Goal: Task Accomplishment & Management: Manage account settings

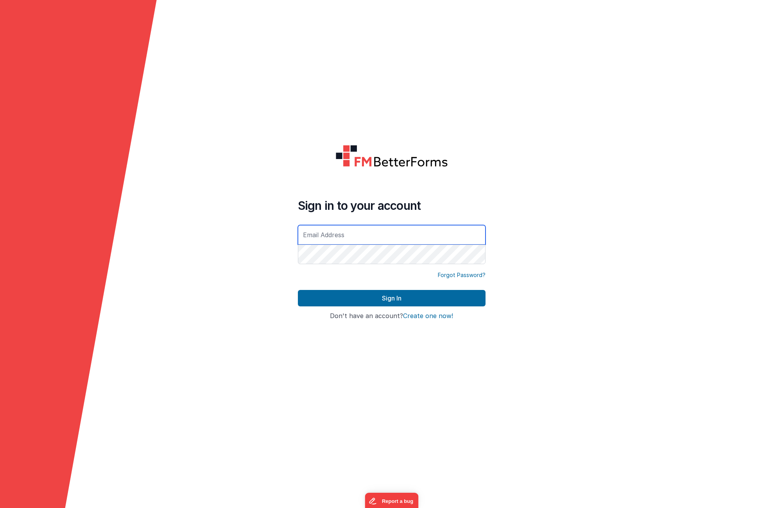
type input "[EMAIL_ADDRESS][DOMAIN_NAME]"
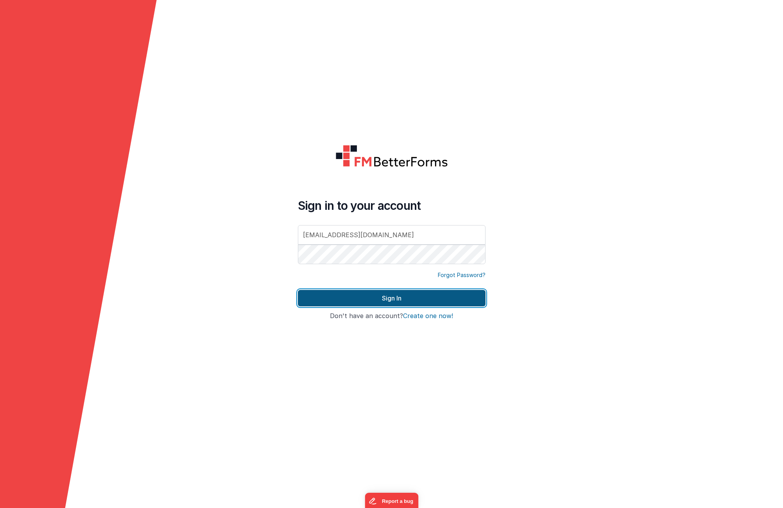
click at [432, 293] on button "Sign In" at bounding box center [392, 298] width 188 height 16
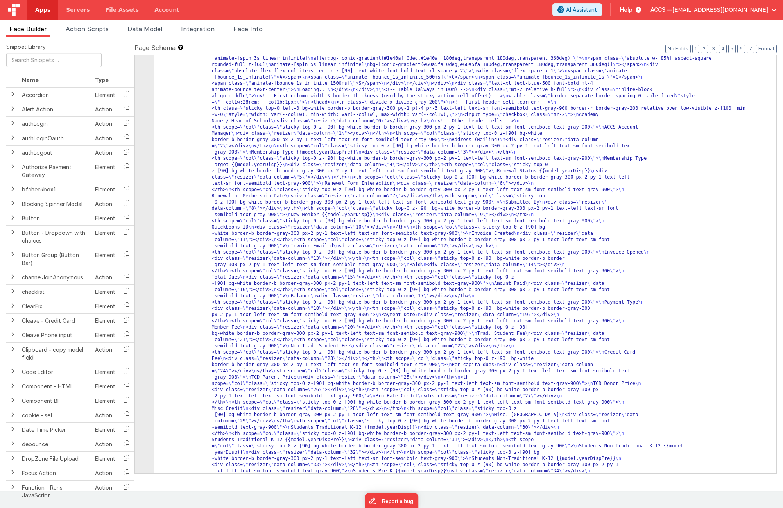
scroll to position [359, 0]
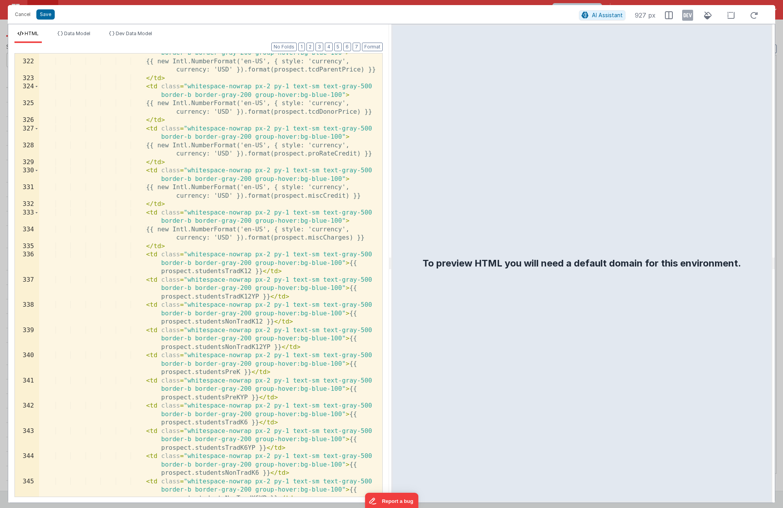
scroll to position [4981, 0]
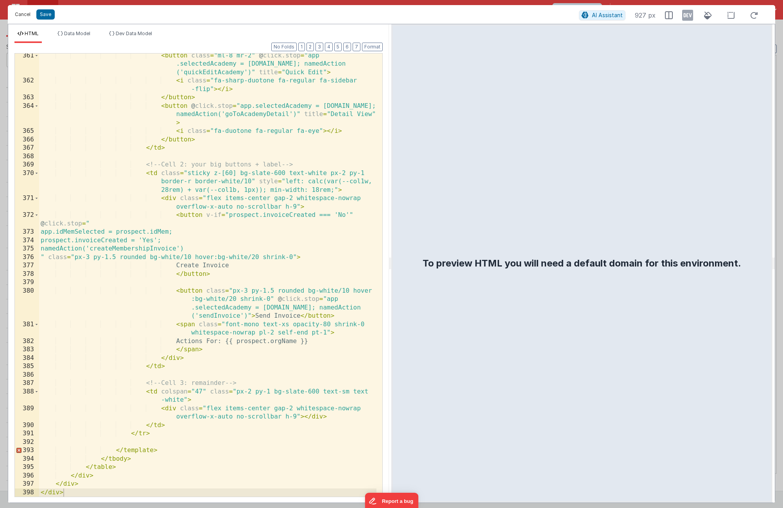
click at [31, 18] on button "Cancel" at bounding box center [22, 14] width 23 height 11
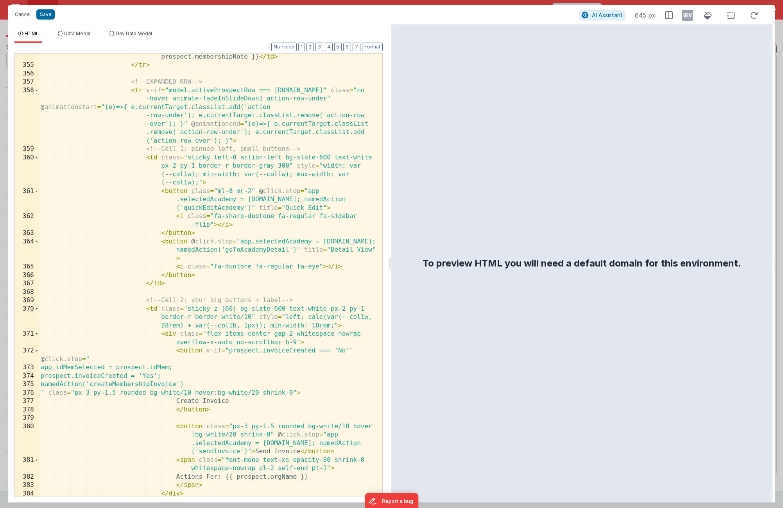
scroll to position [4845, 0]
click at [20, 13] on button "Cancel" at bounding box center [22, 14] width 23 height 11
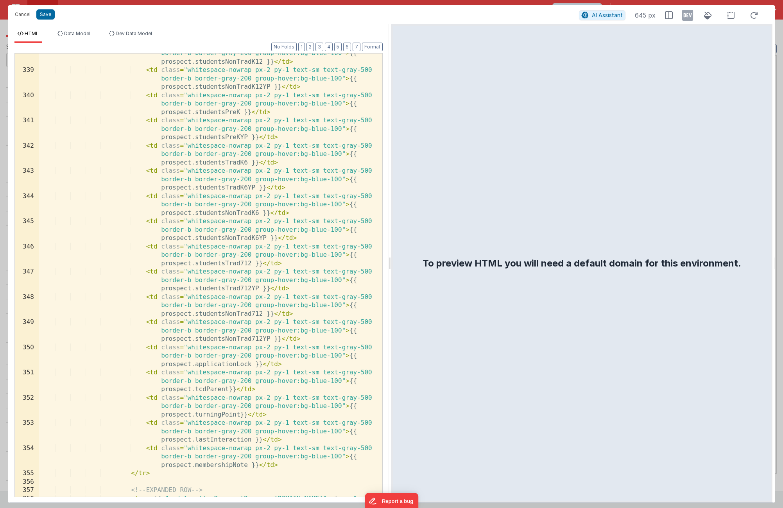
scroll to position [4981, 0]
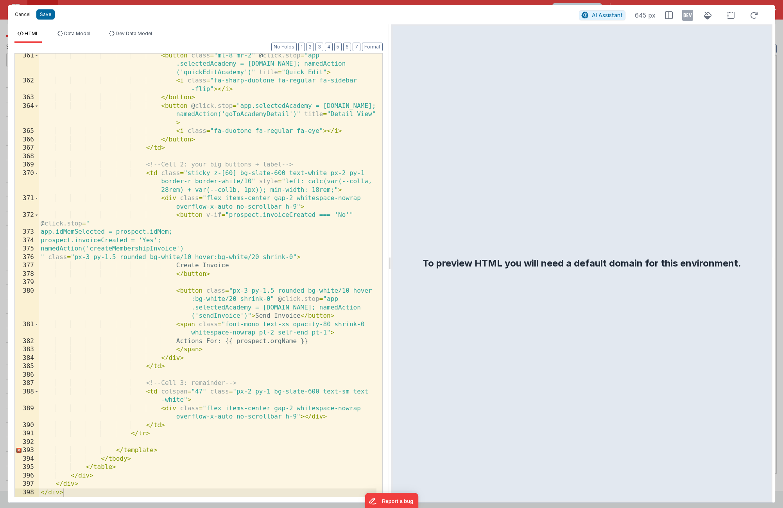
click at [26, 16] on button "Cancel" at bounding box center [22, 14] width 23 height 11
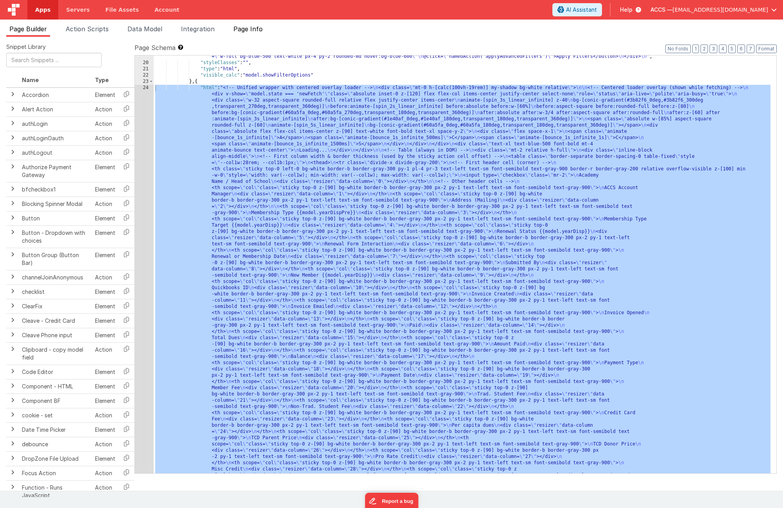
click at [239, 31] on span "Page Info" at bounding box center [248, 29] width 29 height 8
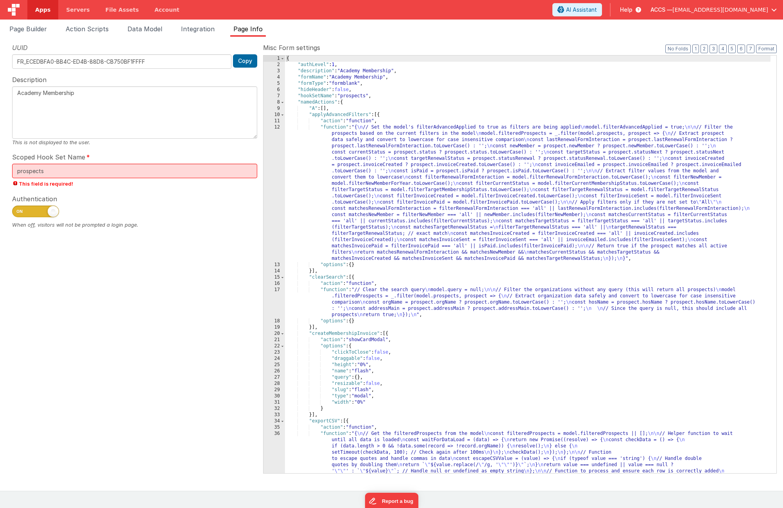
click at [738, 8] on span "[EMAIL_ADDRESS][DOMAIN_NAME]" at bounding box center [721, 10] width 96 height 8
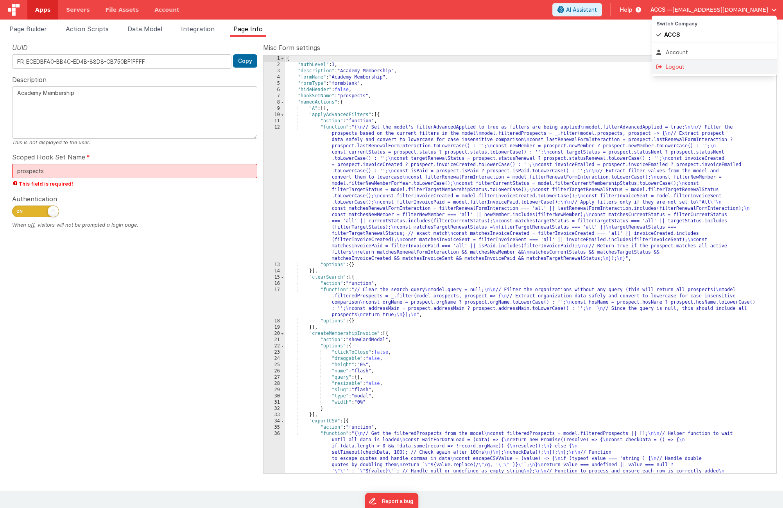
click at [697, 68] on div "Logout" at bounding box center [715, 67] width 116 height 8
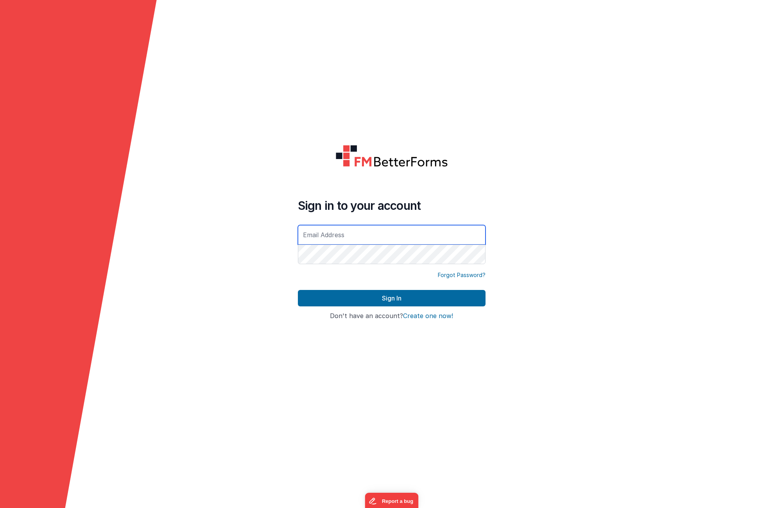
type input "[EMAIL_ADDRESS][DOMAIN_NAME]"
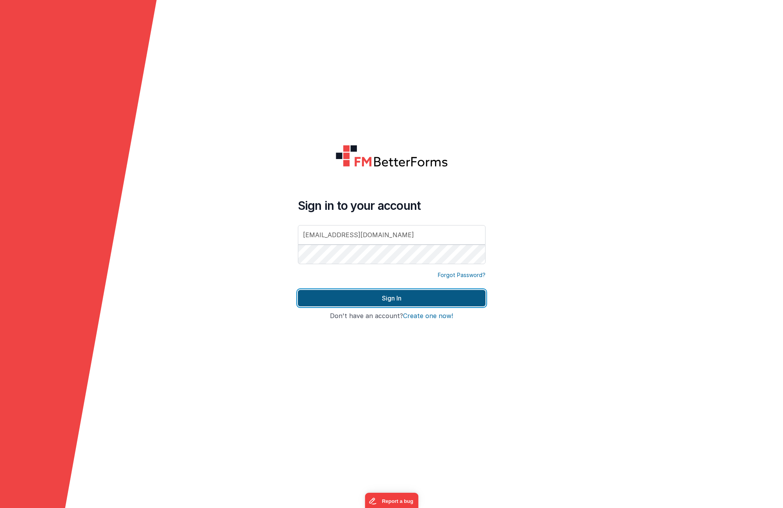
click at [452, 302] on button "Sign In" at bounding box center [392, 298] width 188 height 16
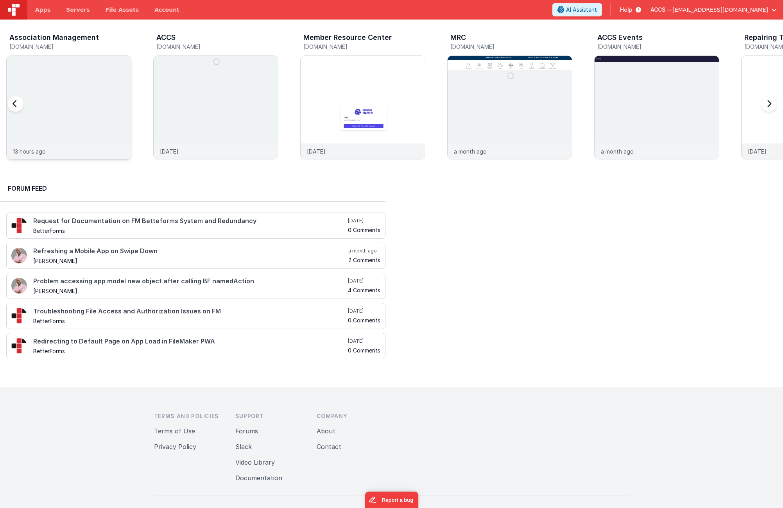
click at [104, 115] on img at bounding box center [69, 118] width 124 height 124
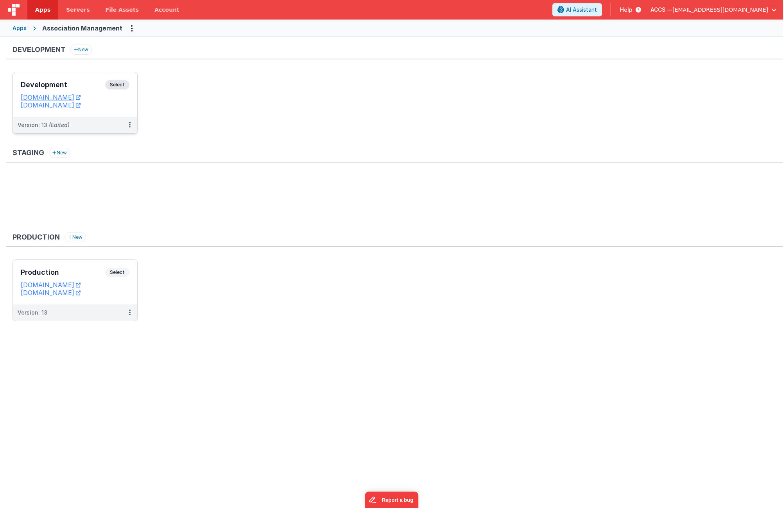
click at [128, 114] on div "Development Select URLs appdev.accsedu.org amsdev.fmbetterforms.com" at bounding box center [75, 94] width 124 height 45
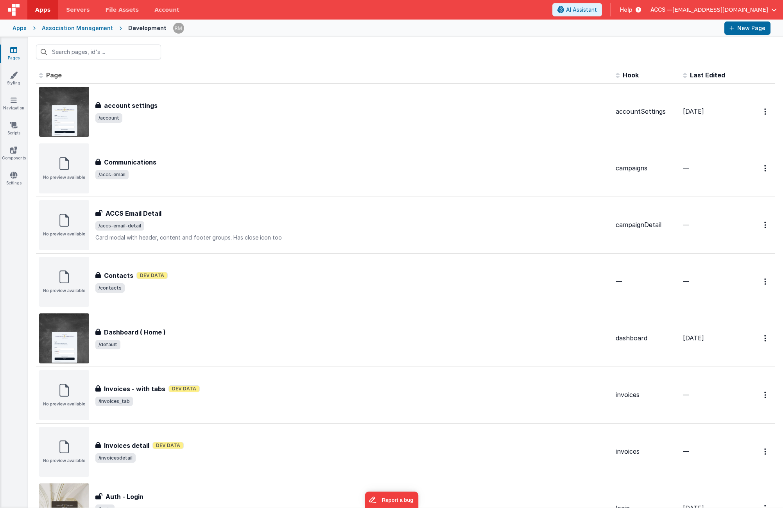
click at [43, 12] on span "Apps" at bounding box center [42, 10] width 15 height 8
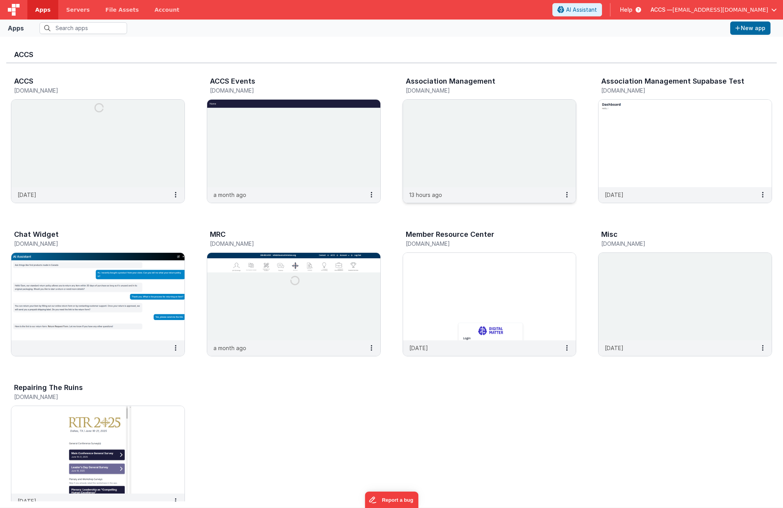
click at [453, 165] on img at bounding box center [489, 144] width 173 height 88
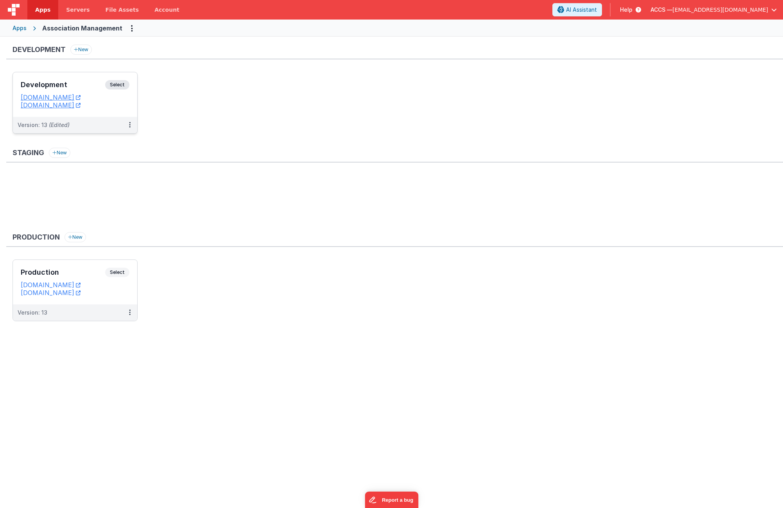
click at [75, 88] on h3 "Development" at bounding box center [63, 85] width 84 height 8
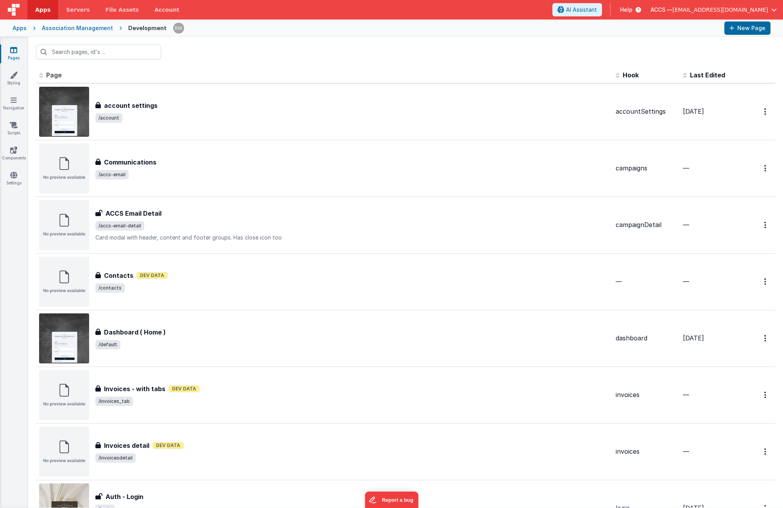
click at [699, 76] on span "Last Edited" at bounding box center [707, 75] width 35 height 8
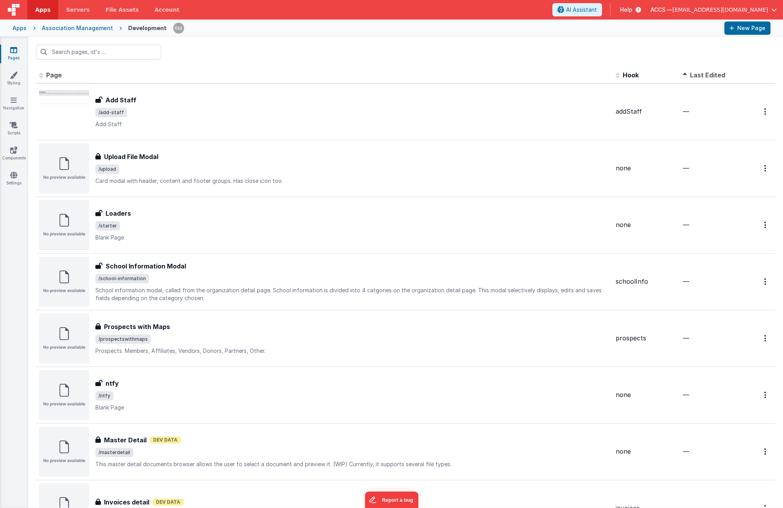
click at [699, 76] on span "Last Edited" at bounding box center [707, 75] width 35 height 8
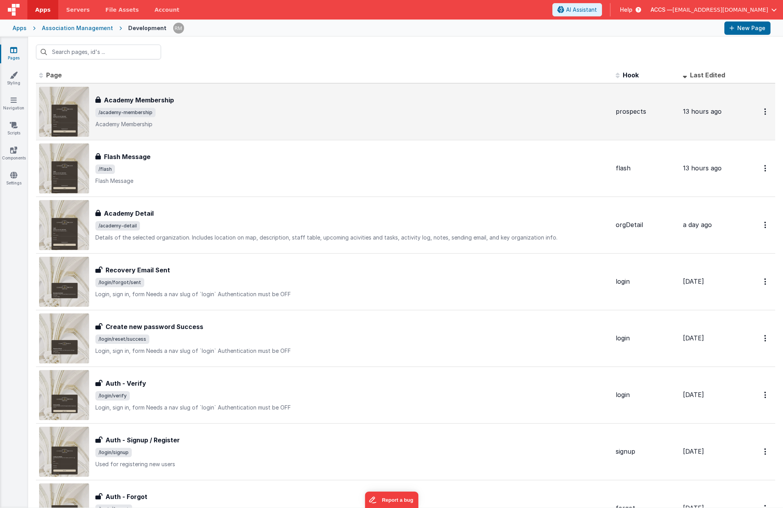
click at [220, 126] on p "Academy Membership" at bounding box center [352, 124] width 514 height 8
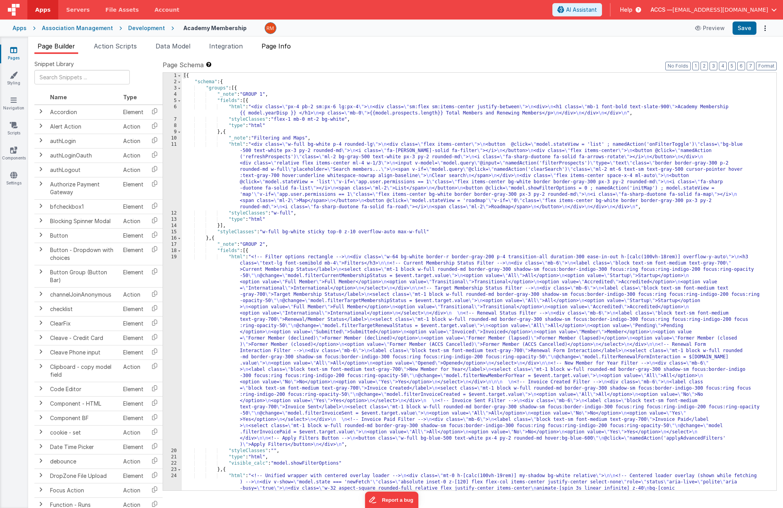
click at [279, 47] on span "Page Info" at bounding box center [276, 46] width 29 height 8
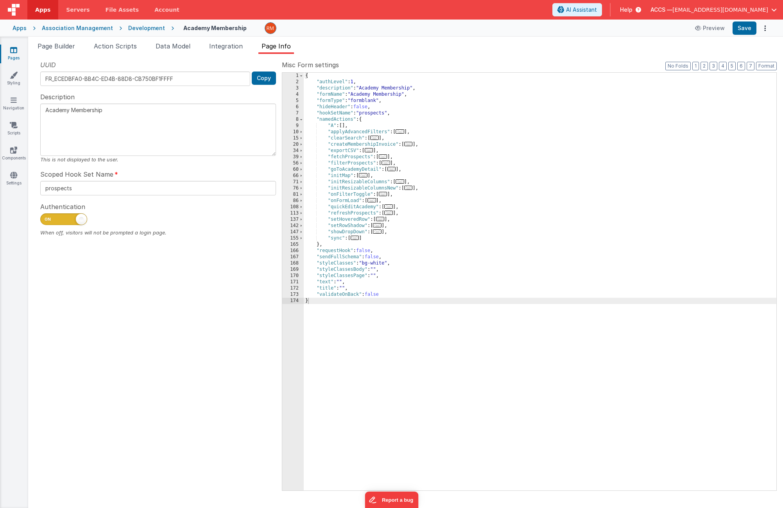
click at [408, 146] on span "..." at bounding box center [408, 144] width 9 height 4
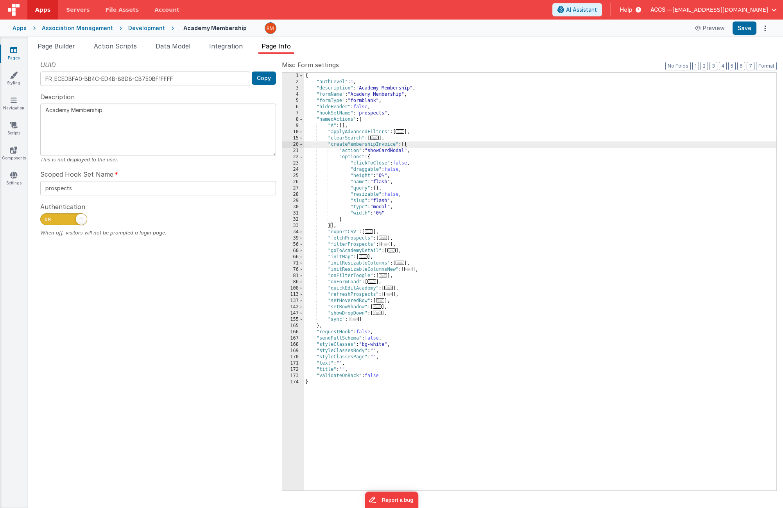
click at [15, 54] on link "Pages" at bounding box center [14, 54] width 28 height 16
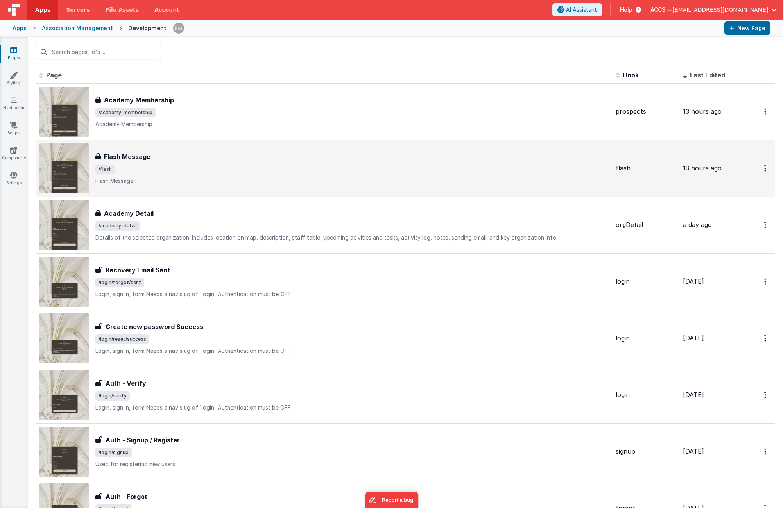
click at [153, 158] on div "Flash Message" at bounding box center [352, 156] width 514 height 9
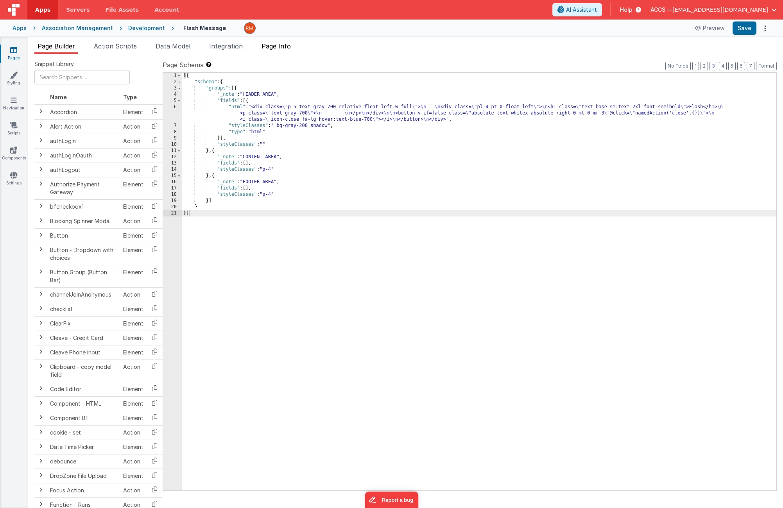
click at [273, 49] on span "Page Info" at bounding box center [276, 46] width 29 height 8
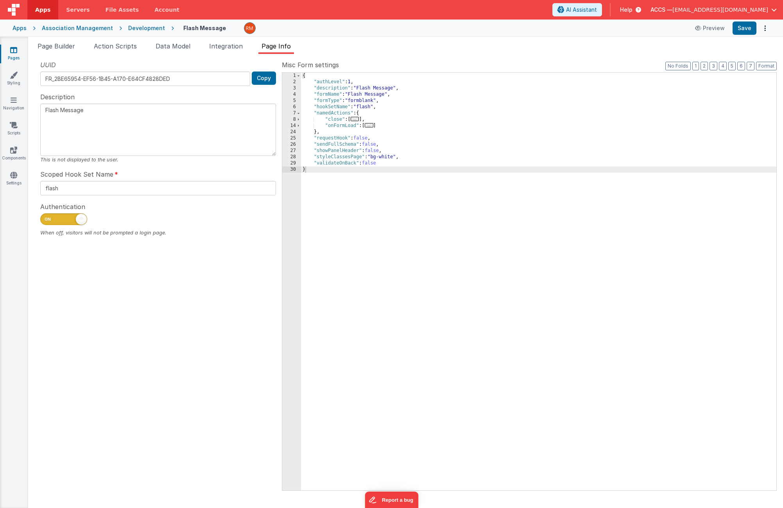
click at [370, 127] on span "..." at bounding box center [369, 125] width 9 height 4
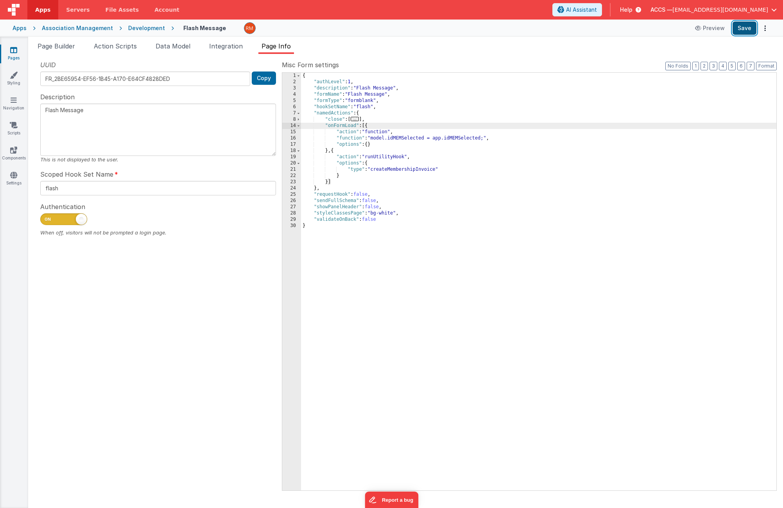
click at [745, 27] on button "Save" at bounding box center [745, 28] width 24 height 13
click at [172, 51] on li "Data Model" at bounding box center [173, 47] width 41 height 13
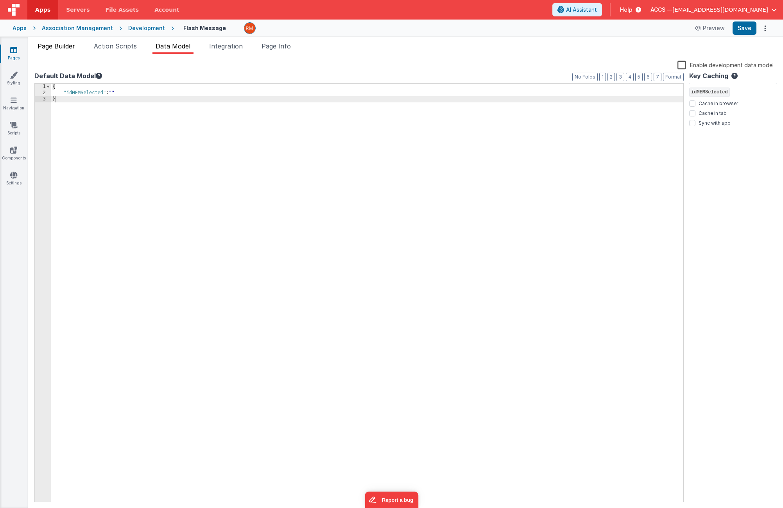
click at [54, 49] on span "Page Builder" at bounding box center [57, 46] width 38 height 8
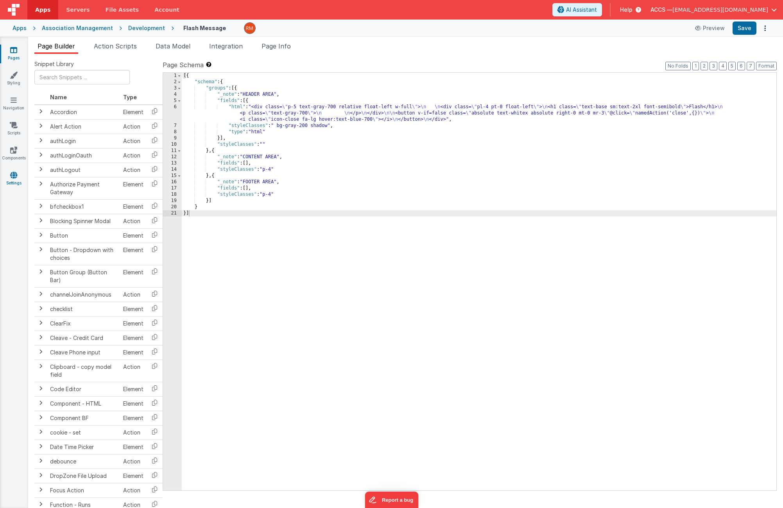
click at [19, 184] on link "Settings" at bounding box center [14, 179] width 28 height 16
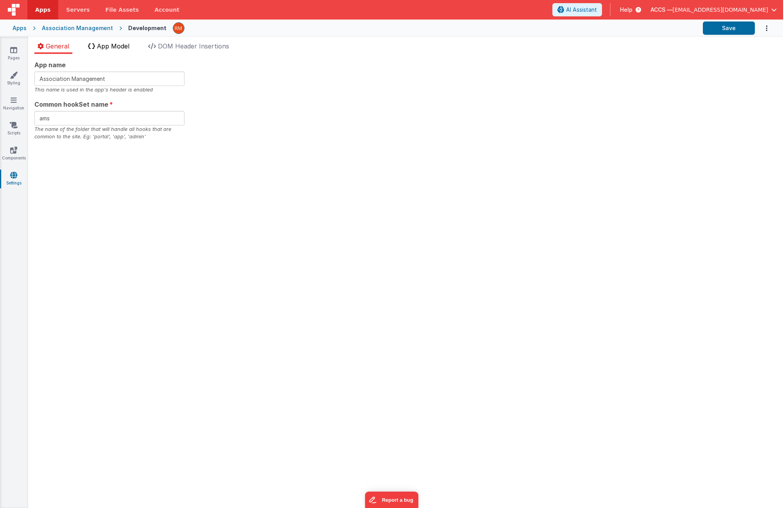
checkbox input "true"
checkbox input "false"
checkbox input "true"
click at [124, 47] on span "App Model" at bounding box center [113, 46] width 32 height 8
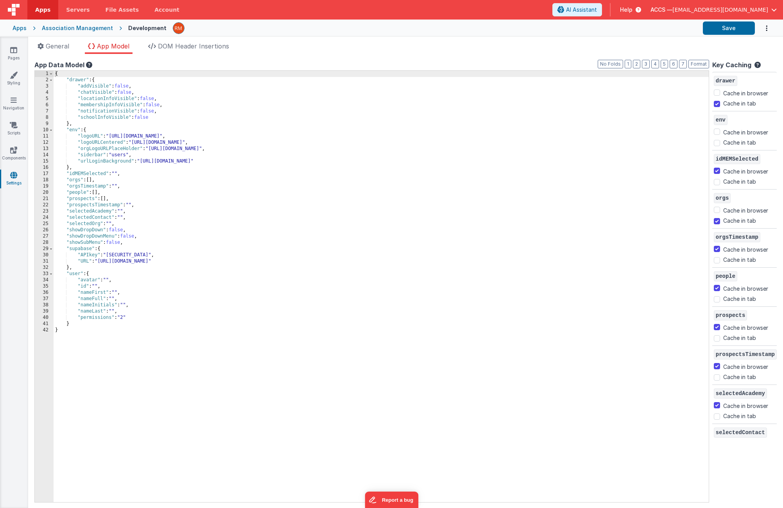
click at [99, 174] on div "{ "drawer" : { "addVisible" : false , "chatVisible" : false , "locationInfoVisi…" at bounding box center [382, 293] width 656 height 444
click at [714, 170] on input "Cache in browser" at bounding box center [717, 171] width 6 height 6
checkbox input "false"
click at [676, 201] on div "{ "drawer" : { "addVisible" : false , "chatVisible" : false , "locationInfoVisi…" at bounding box center [382, 293] width 656 height 444
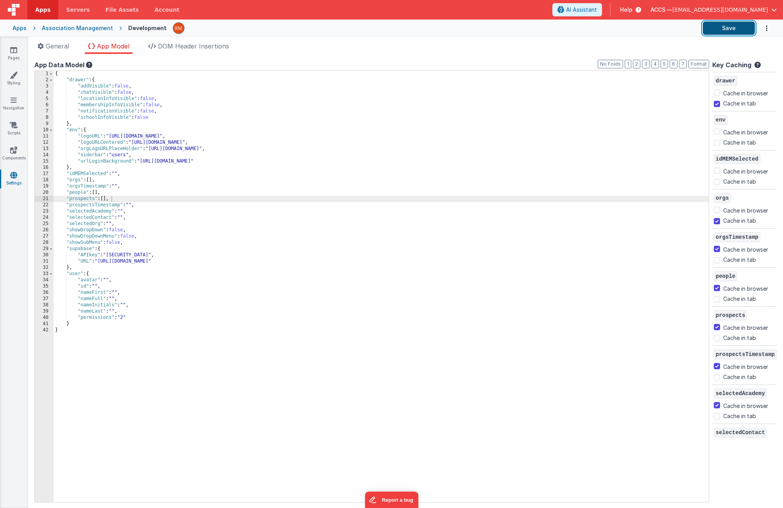
click at [720, 32] on button "Save" at bounding box center [729, 28] width 52 height 13
click at [22, 52] on link "Pages" at bounding box center [14, 54] width 28 height 16
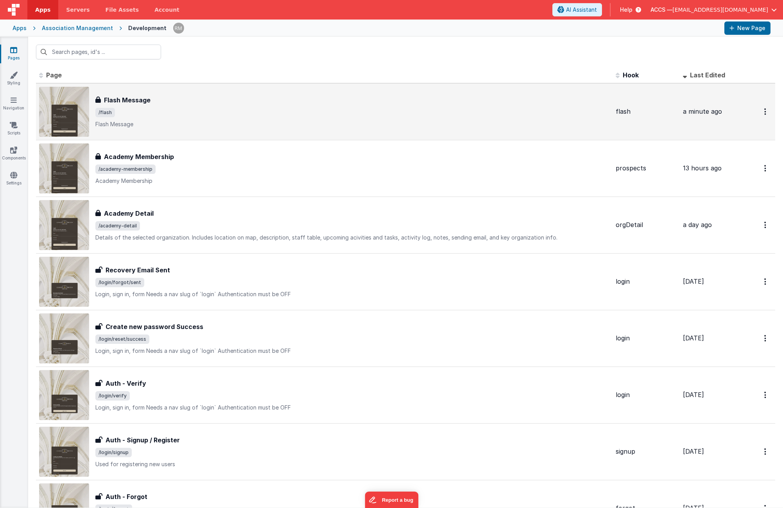
click at [230, 110] on span "/flash" at bounding box center [352, 112] width 514 height 9
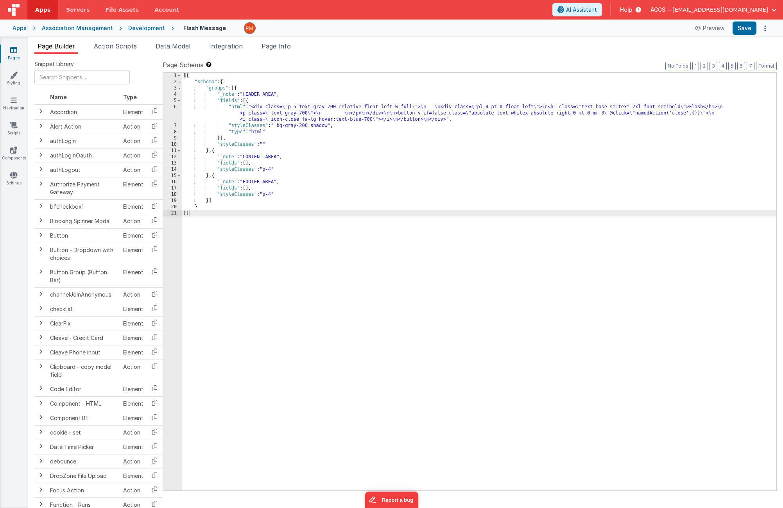
click at [13, 56] on link "Pages" at bounding box center [14, 54] width 28 height 16
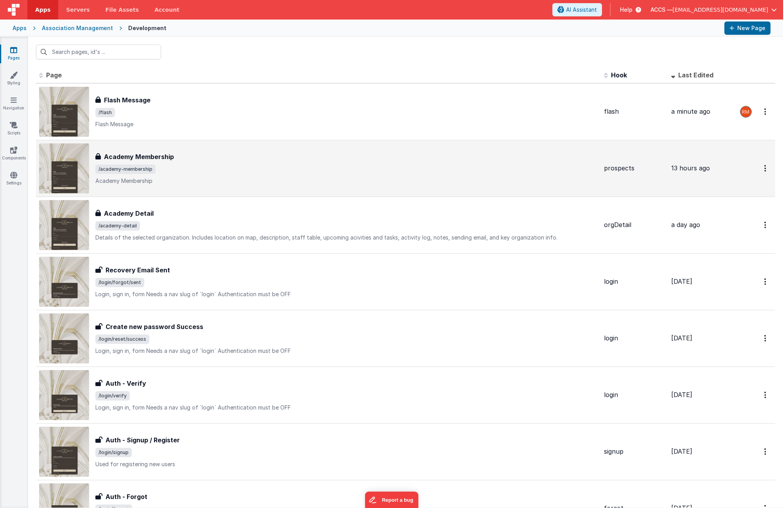
click at [246, 169] on span "/academy-membership" at bounding box center [346, 169] width 503 height 9
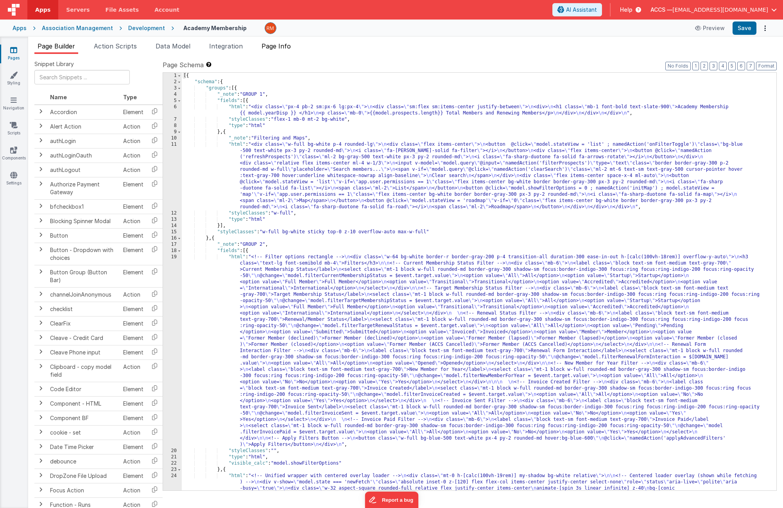
click at [284, 51] on li "Page Info" at bounding box center [277, 47] width 36 height 13
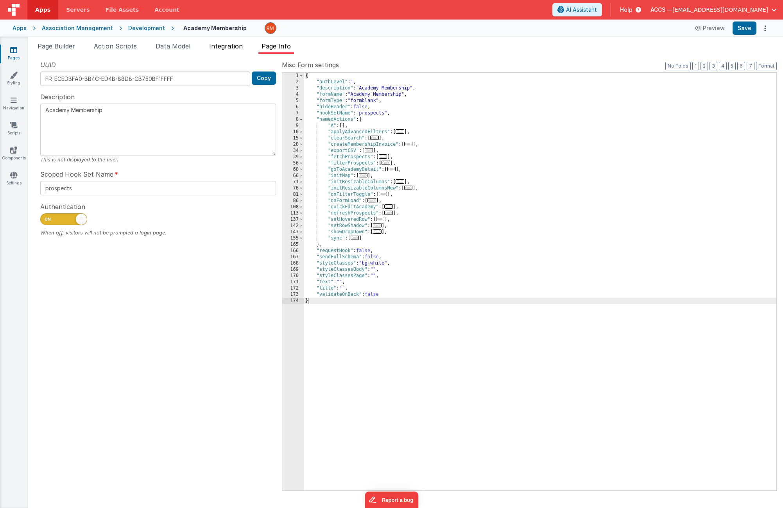
click at [232, 49] on span "Integration" at bounding box center [226, 46] width 34 height 8
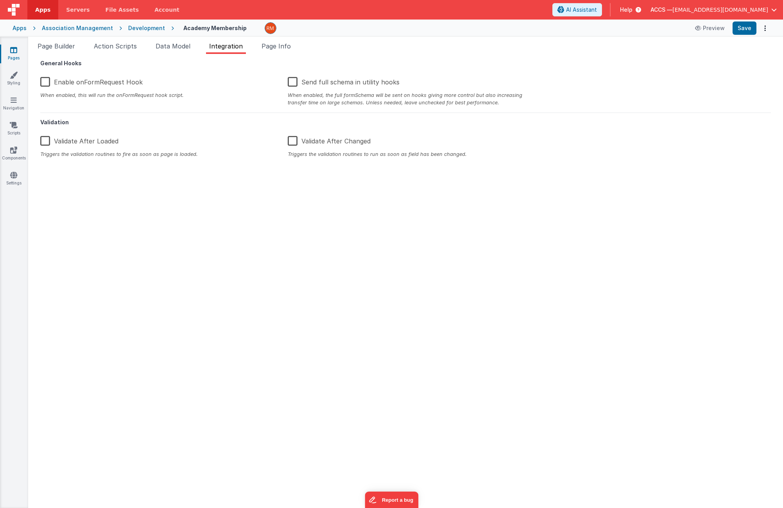
click at [21, 54] on link "Pages" at bounding box center [14, 54] width 28 height 16
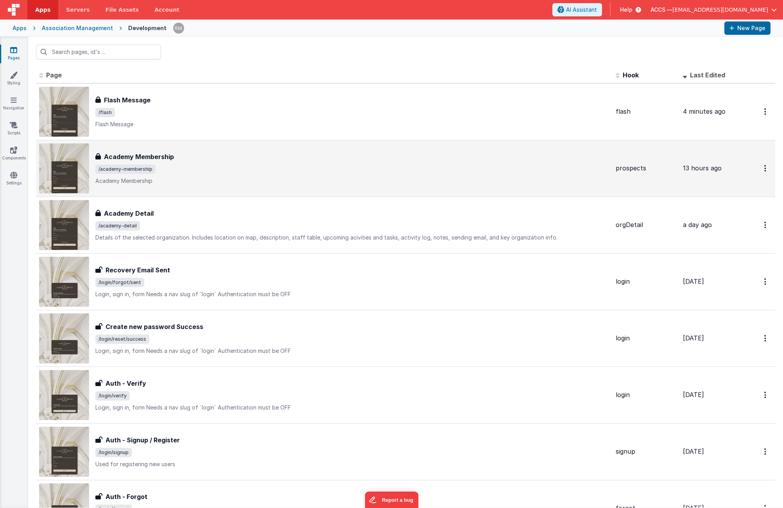
click at [251, 173] on span "/academy-membership" at bounding box center [352, 169] width 514 height 9
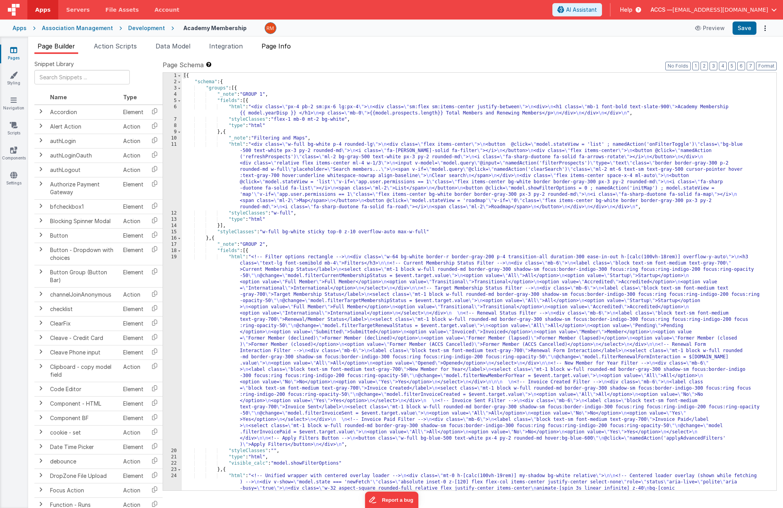
click at [277, 46] on span "Page Info" at bounding box center [276, 46] width 29 height 8
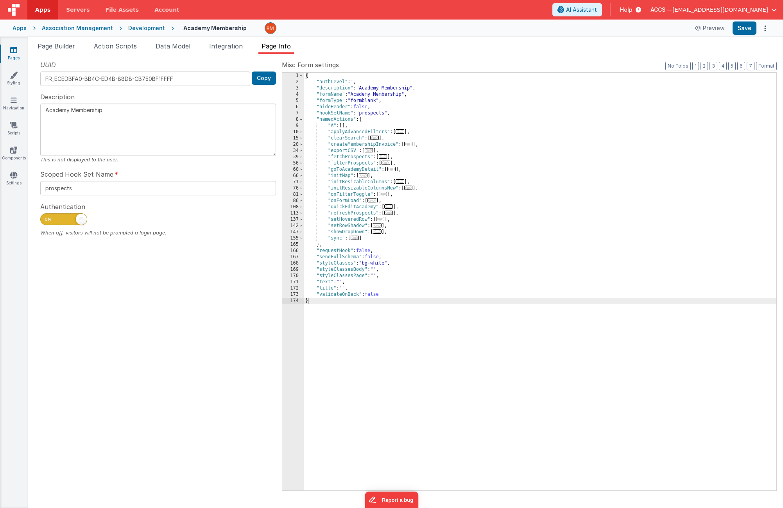
click at [376, 201] on span "..." at bounding box center [372, 200] width 9 height 4
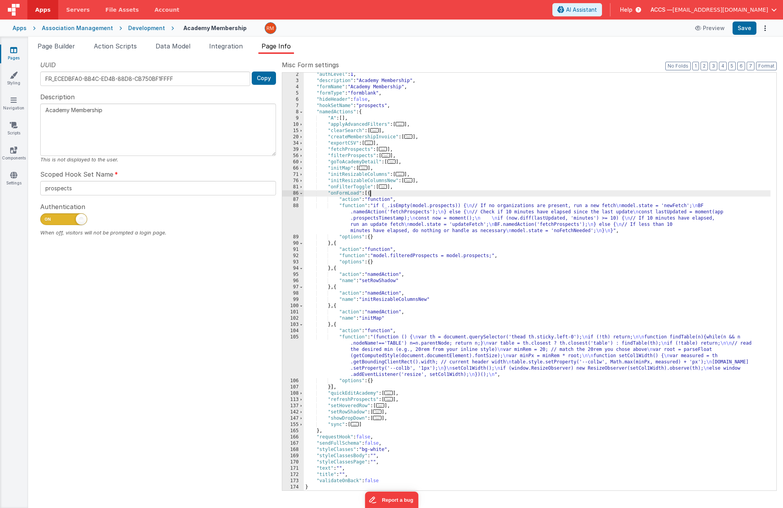
scroll to position [7, 0]
click at [392, 400] on span "..." at bounding box center [389, 399] width 9 height 4
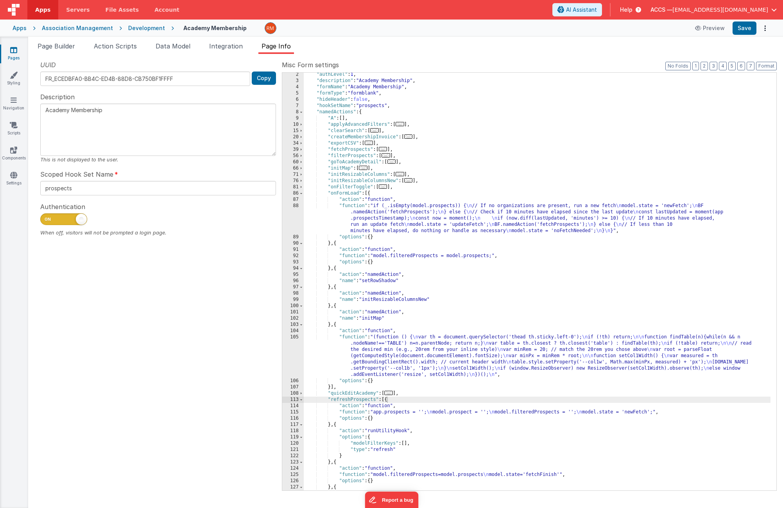
click at [56, 27] on div "Association Management" at bounding box center [77, 28] width 71 height 8
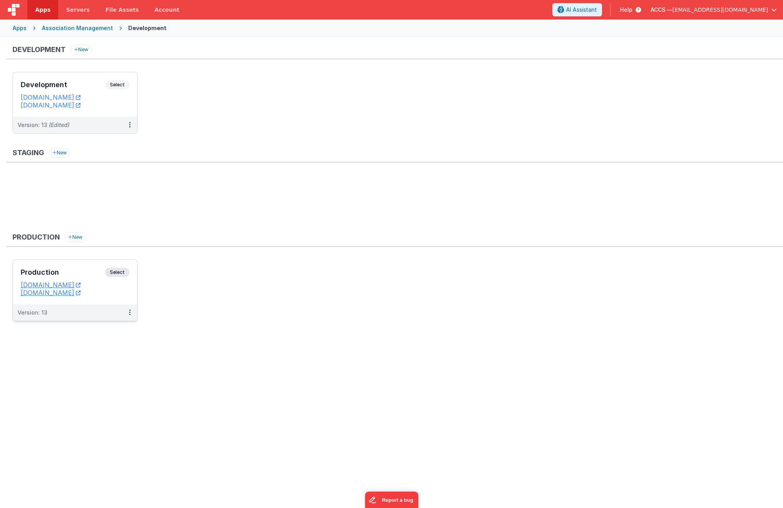
click at [81, 264] on div "Production Select URLs app.accsedu.org assoc.fmbetterforms.com" at bounding box center [75, 282] width 124 height 45
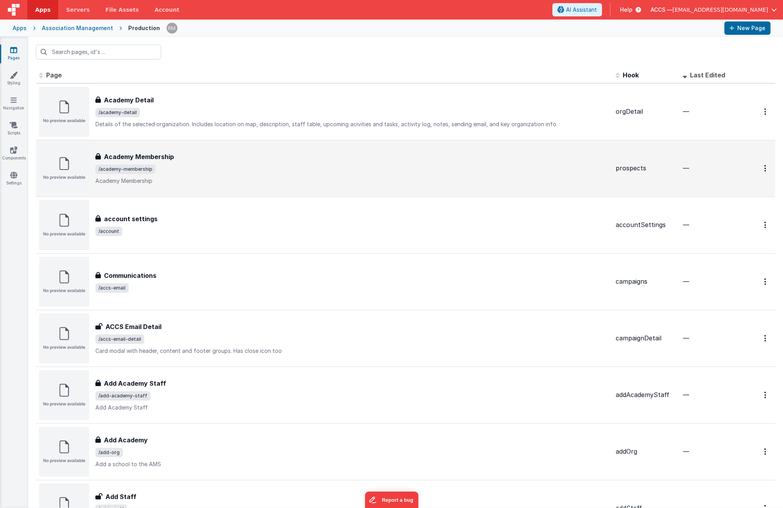
click at [228, 183] on p "Academy Membership" at bounding box center [352, 181] width 514 height 8
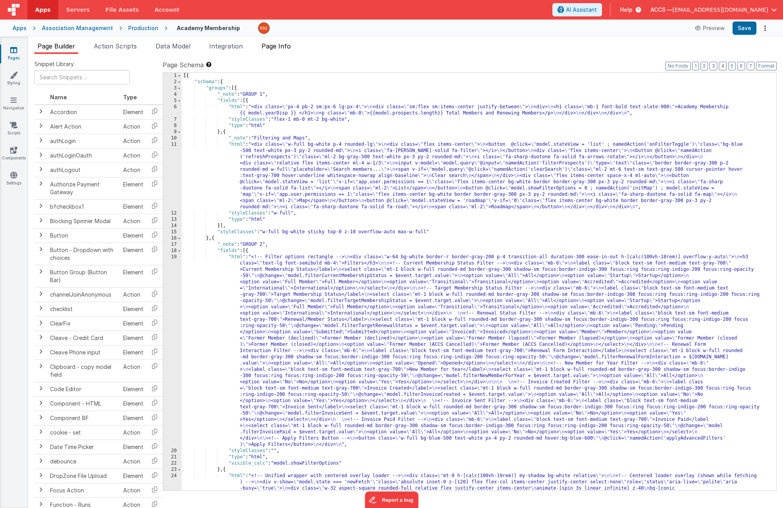
click at [284, 48] on span "Page Info" at bounding box center [276, 46] width 29 height 8
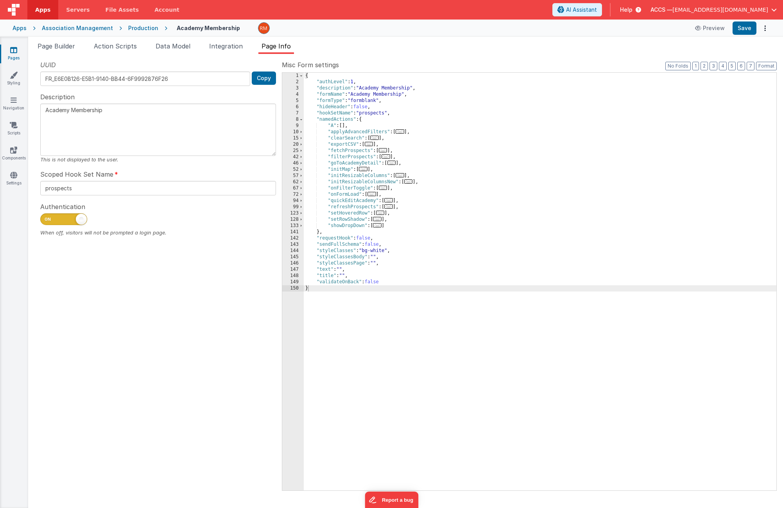
click at [376, 194] on span "..." at bounding box center [372, 194] width 9 height 4
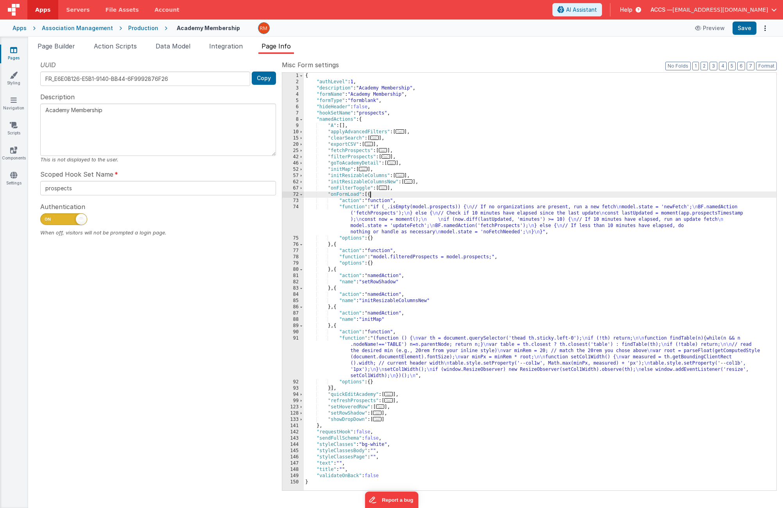
click at [392, 395] on span "..." at bounding box center [389, 394] width 9 height 4
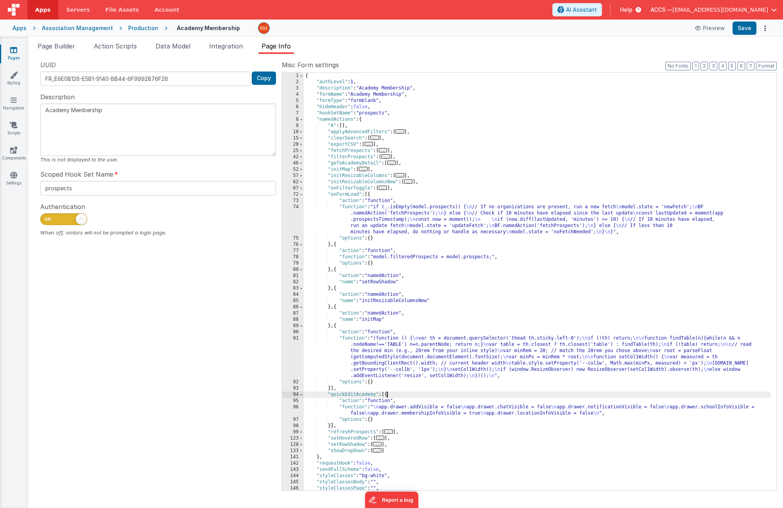
click at [393, 433] on span "..." at bounding box center [389, 432] width 9 height 4
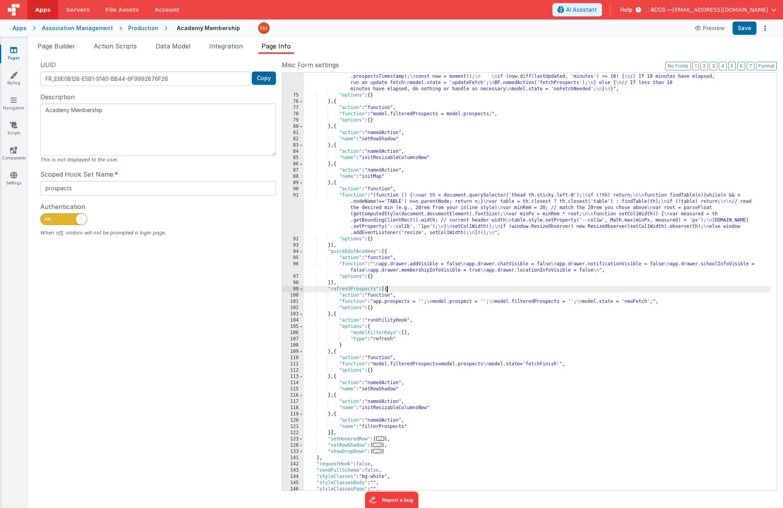
scroll to position [170, 0]
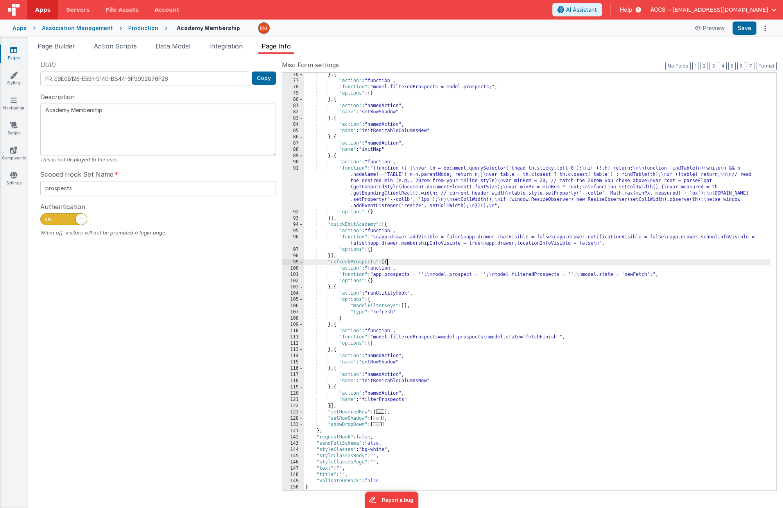
click at [79, 31] on div "Association Management" at bounding box center [77, 28] width 71 height 8
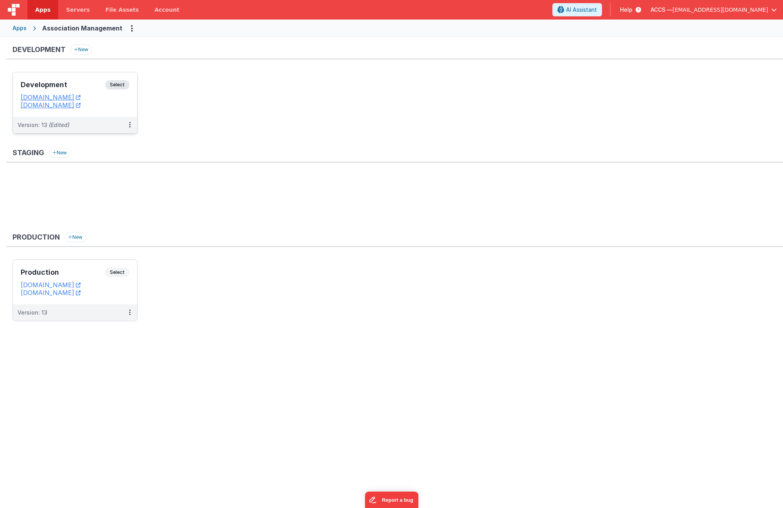
click at [95, 81] on div "Development Select" at bounding box center [75, 86] width 109 height 13
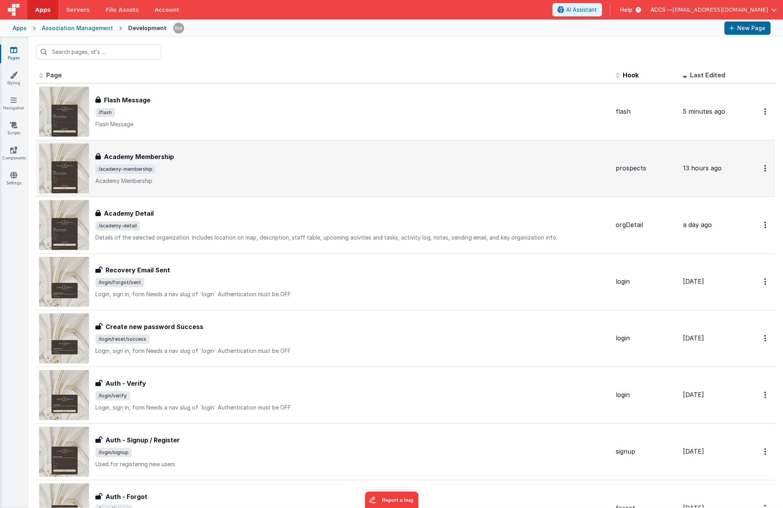
click at [246, 165] on span "/academy-membership" at bounding box center [352, 169] width 514 height 9
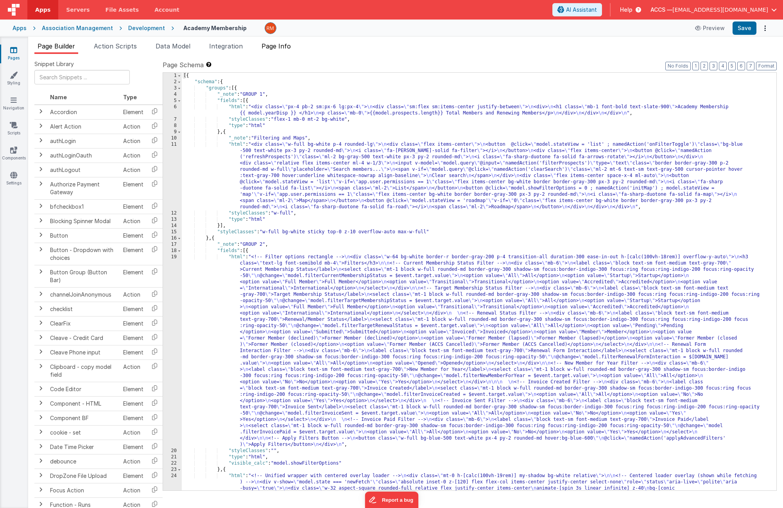
click at [286, 45] on span "Page Info" at bounding box center [276, 46] width 29 height 8
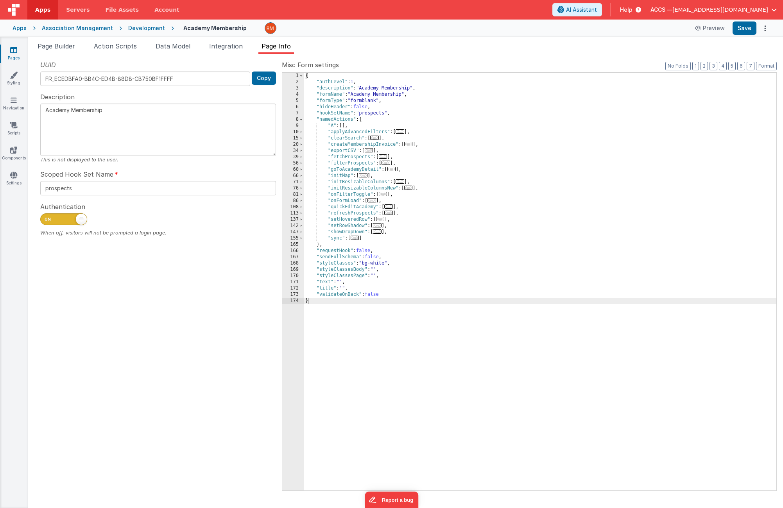
click at [374, 199] on span "..." at bounding box center [372, 200] width 9 height 4
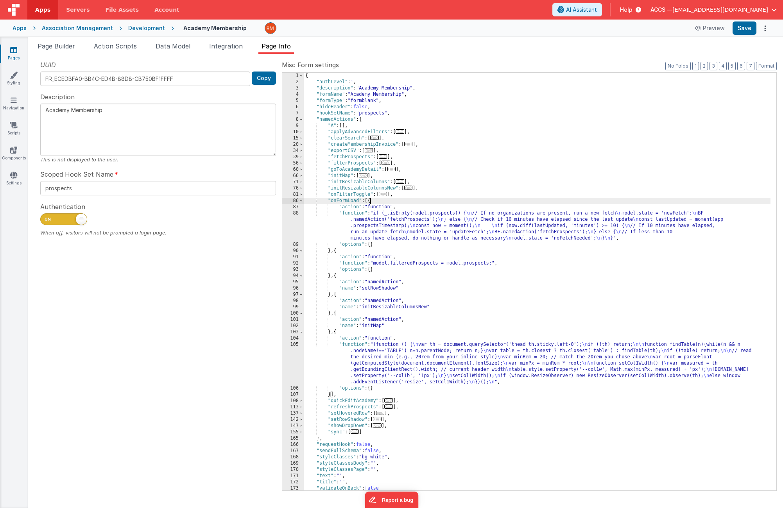
click at [388, 407] on span "..." at bounding box center [389, 407] width 9 height 4
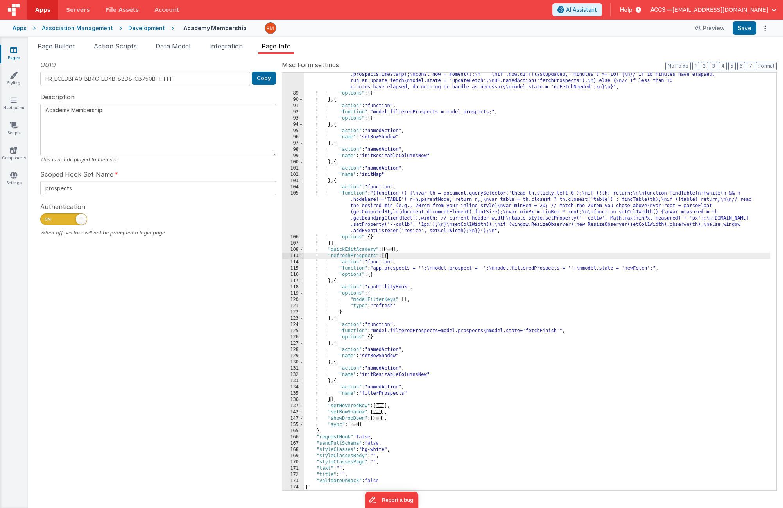
scroll to position [151, 0]
click at [14, 52] on icon at bounding box center [13, 50] width 7 height 8
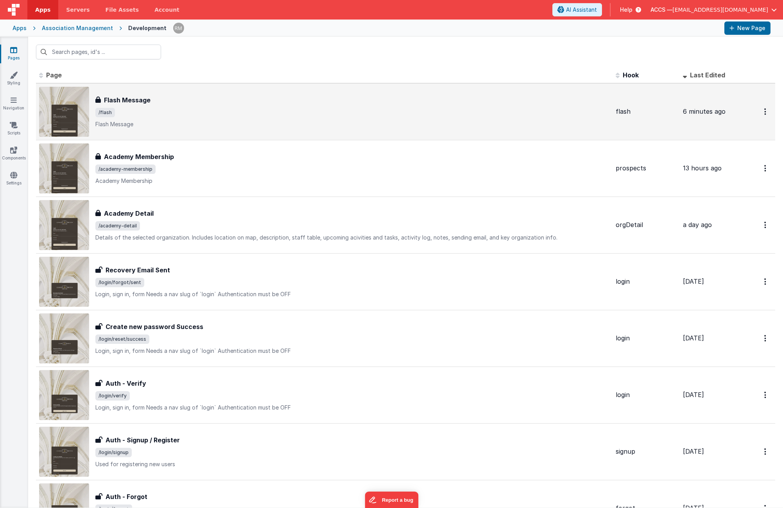
click at [166, 108] on div "Flash Message Flash Message /flash Flash Message" at bounding box center [352, 111] width 514 height 33
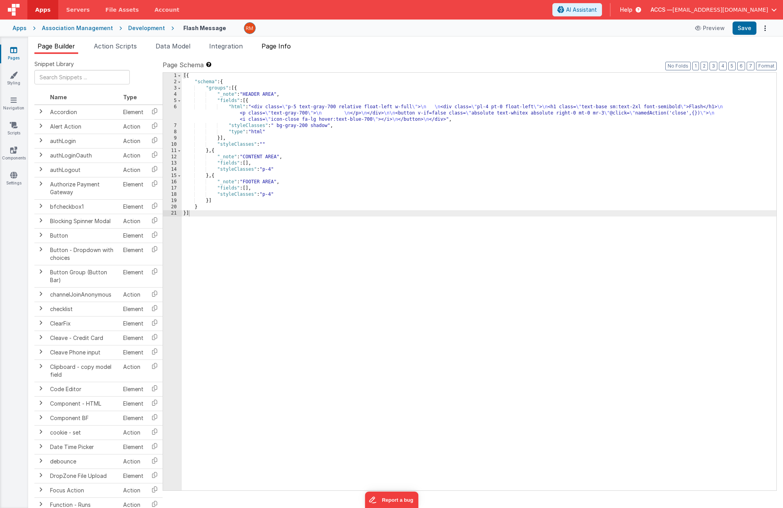
click at [279, 49] on span "Page Info" at bounding box center [276, 46] width 29 height 8
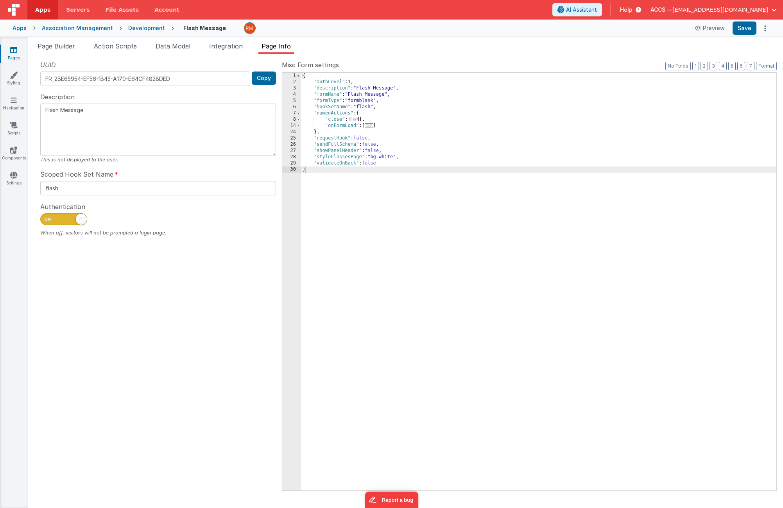
click at [359, 120] on span "..." at bounding box center [355, 119] width 9 height 4
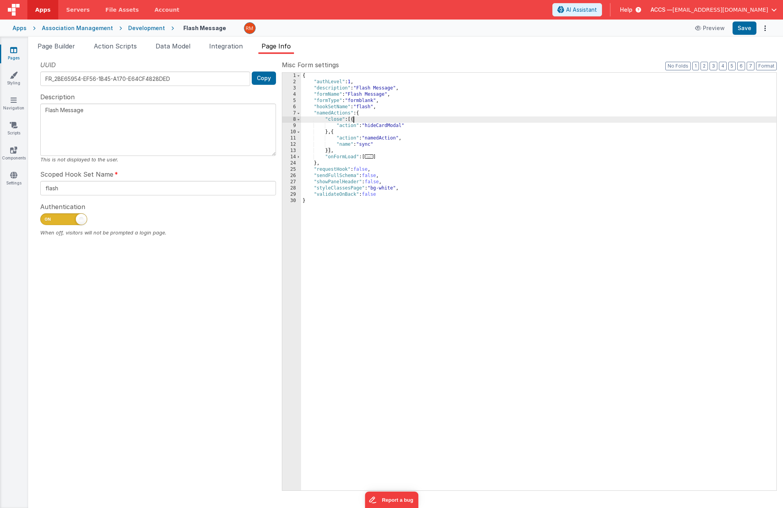
click at [16, 52] on icon at bounding box center [13, 50] width 7 height 8
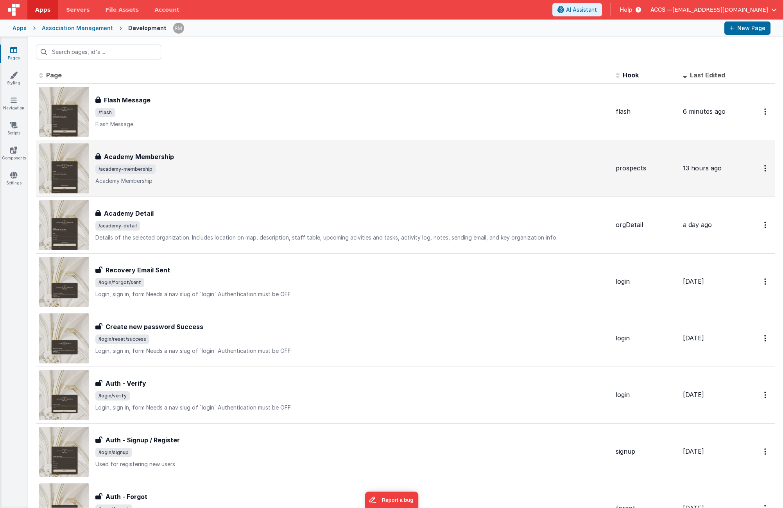
click at [181, 164] on div "Academy Membership Academy Membership /academy-membership Academy Membership" at bounding box center [352, 168] width 514 height 33
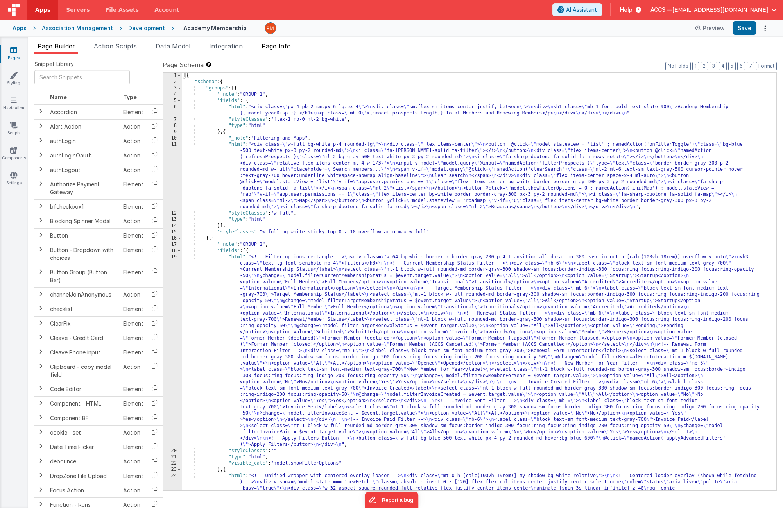
click at [284, 49] on span "Page Info" at bounding box center [276, 46] width 29 height 8
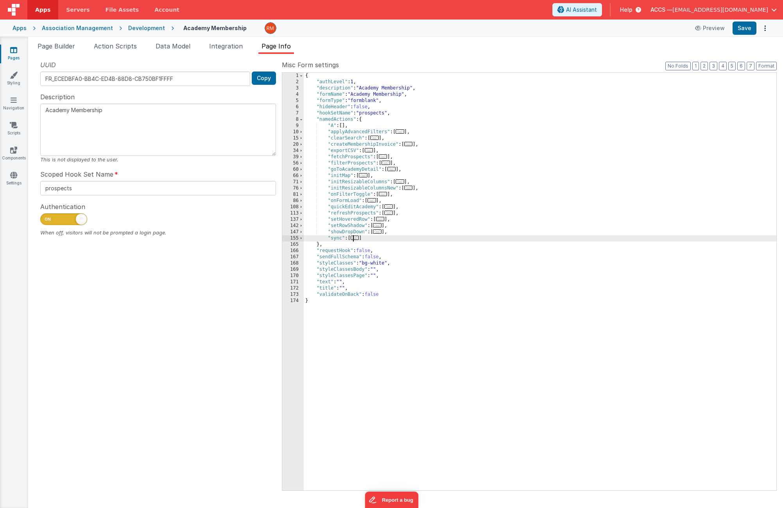
click at [358, 238] on span "..." at bounding box center [355, 238] width 9 height 4
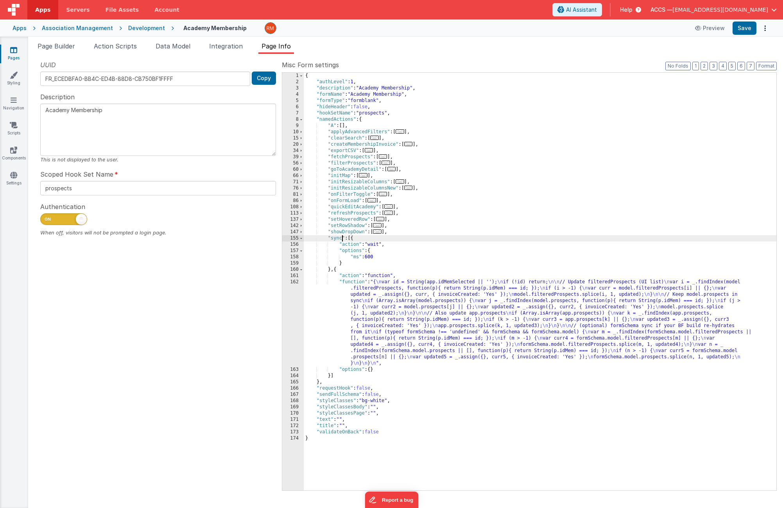
click at [342, 239] on div "{ "authLevel" : 1 , "description" : "Academy Membership" , "formName" : "Academ…" at bounding box center [540, 288] width 473 height 431
click at [759, 27] on div "Preview Save" at bounding box center [731, 28] width 80 height 13
click at [753, 30] on button "Save" at bounding box center [745, 28] width 24 height 13
click at [22, 54] on link "Pages" at bounding box center [14, 54] width 28 height 16
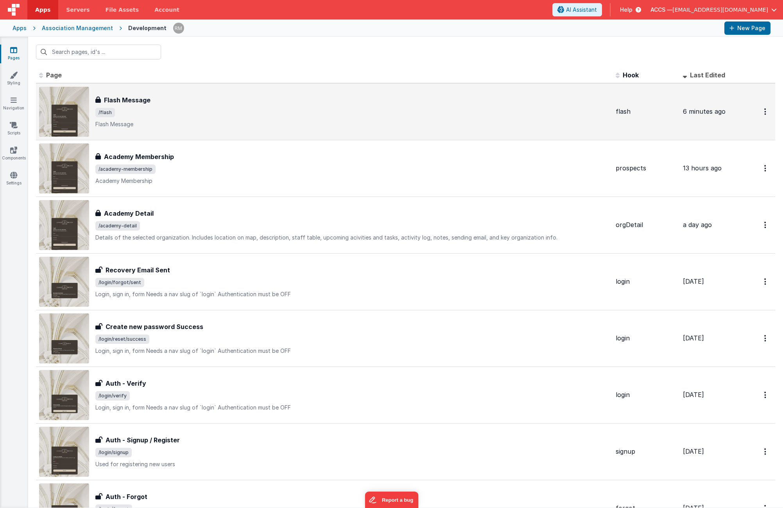
click at [144, 99] on h3 "Flash Message" at bounding box center [127, 99] width 47 height 9
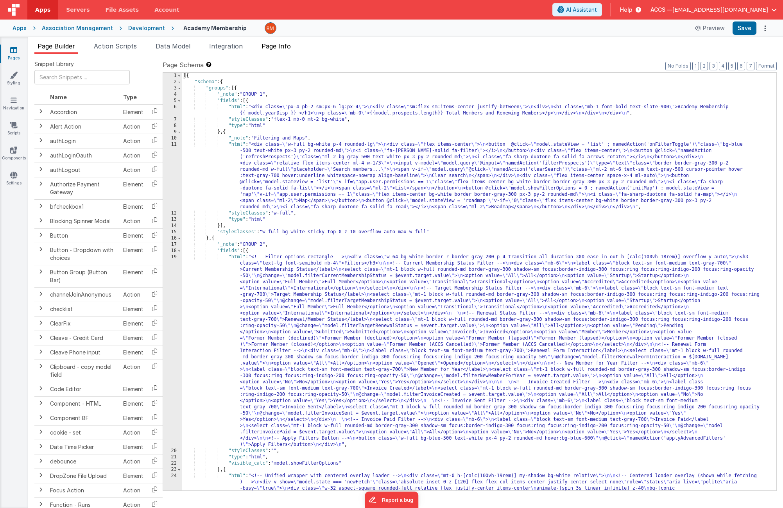
click at [275, 47] on span "Page Info" at bounding box center [276, 46] width 29 height 8
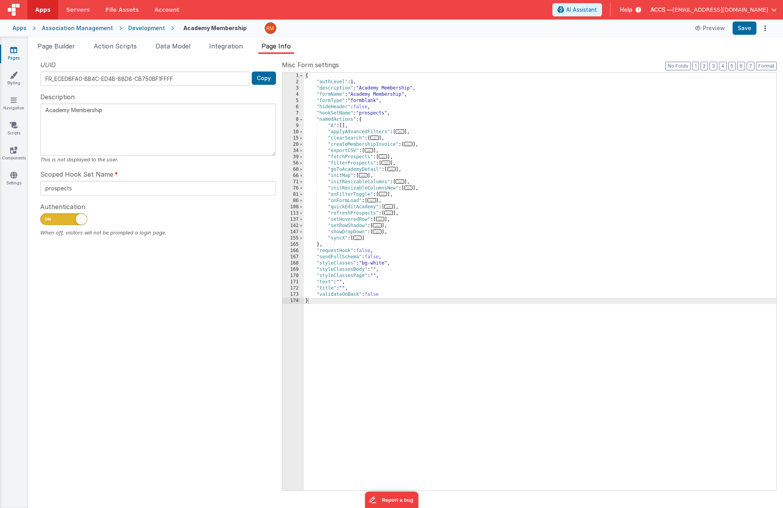
click at [362, 240] on span "..." at bounding box center [358, 238] width 9 height 4
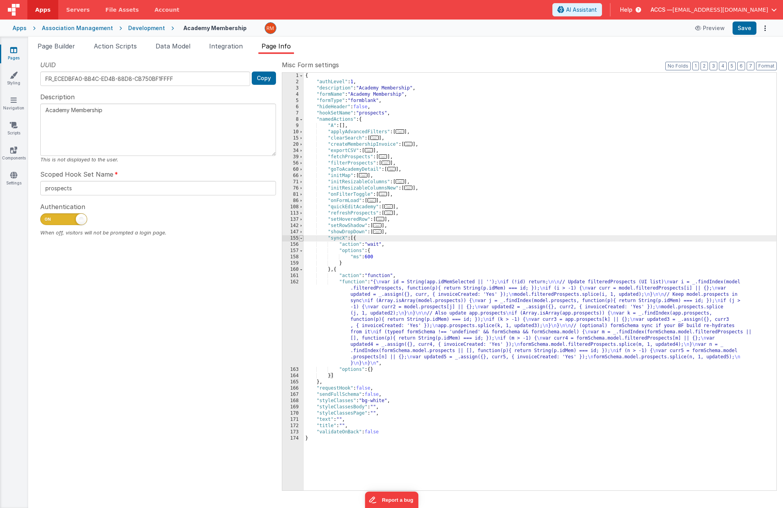
click at [303, 240] on span at bounding box center [301, 238] width 4 height 6
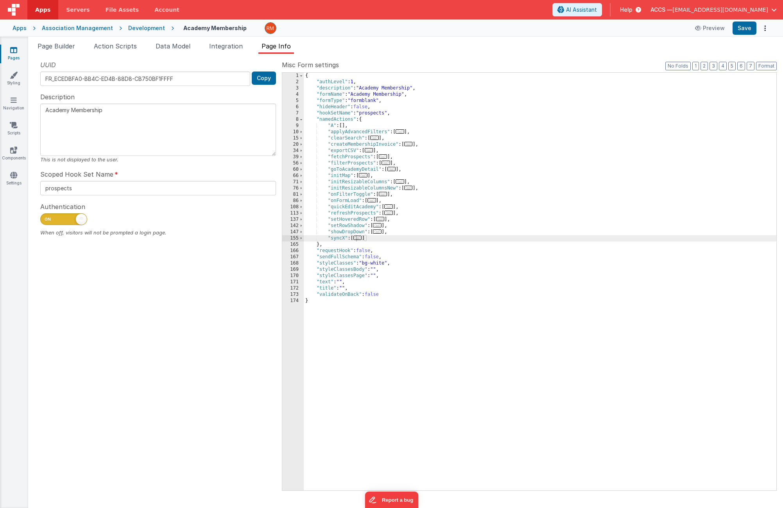
click at [22, 47] on link "Pages" at bounding box center [14, 54] width 28 height 16
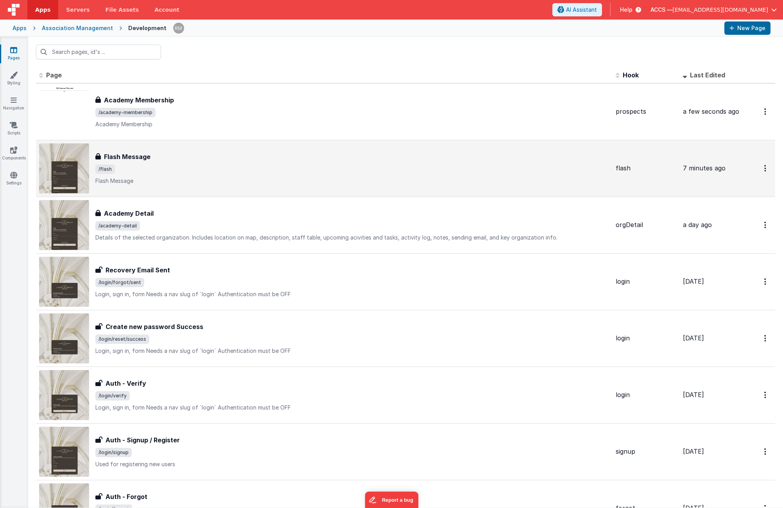
click at [234, 165] on span "/flash" at bounding box center [352, 169] width 514 height 9
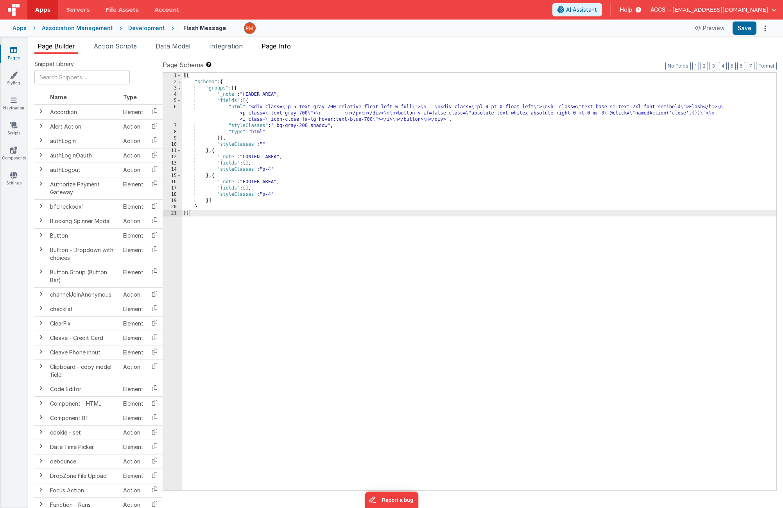
click at [273, 50] on li "Page Info" at bounding box center [277, 47] width 36 height 13
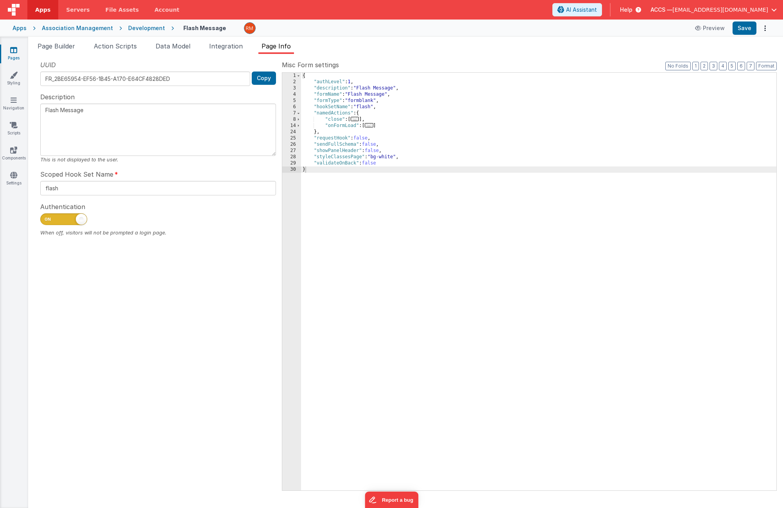
click at [354, 120] on span "..." at bounding box center [355, 119] width 9 height 4
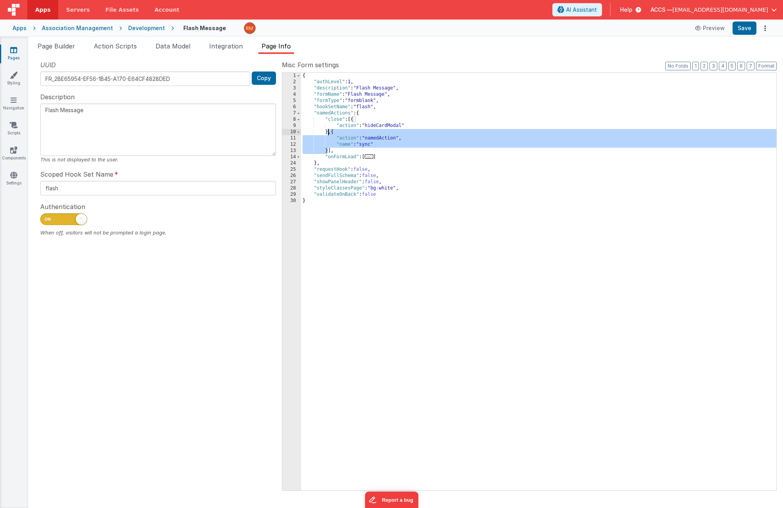
drag, startPoint x: 328, startPoint y: 152, endPoint x: 327, endPoint y: 133, distance: 18.4
click at [327, 133] on div "{ "authLevel" : 1 , "description" : "Flash Message" , "formName" : "Flash Messa…" at bounding box center [539, 288] width 476 height 431
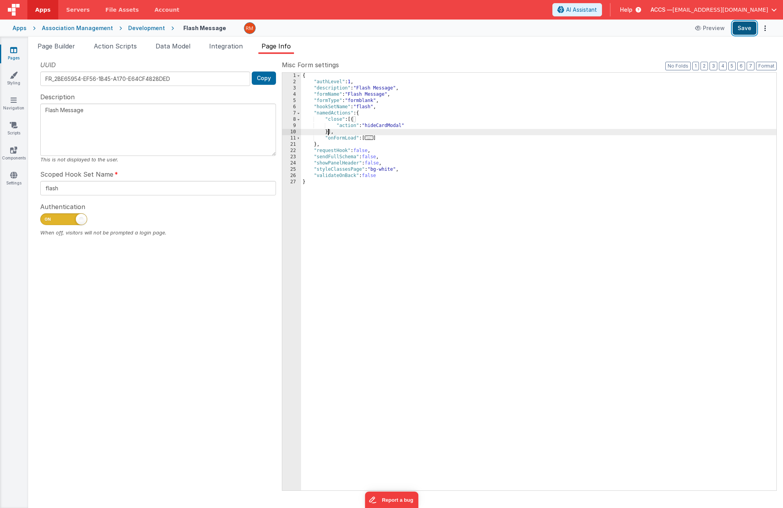
click at [750, 29] on button "Save" at bounding box center [745, 28] width 24 height 13
click at [20, 29] on div "Apps" at bounding box center [20, 28] width 14 height 8
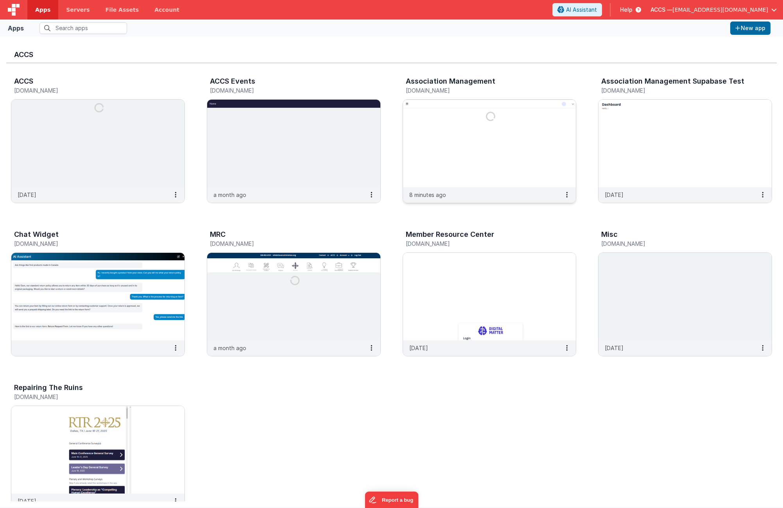
click at [436, 131] on img at bounding box center [489, 144] width 173 height 88
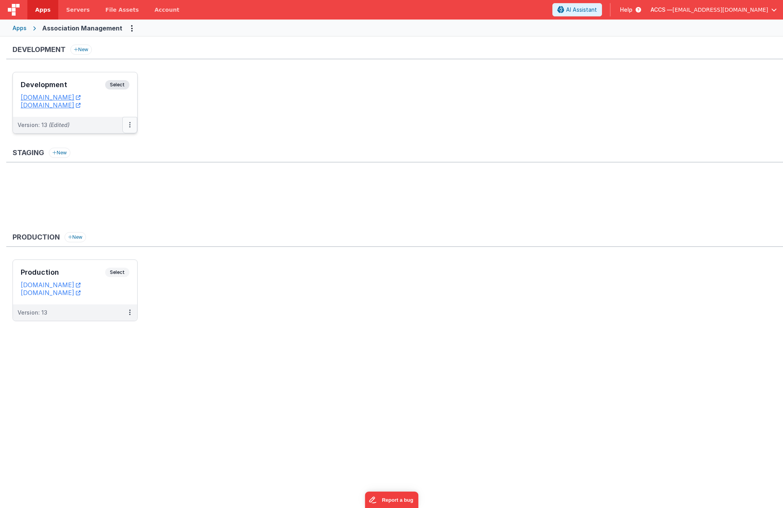
click at [132, 124] on button at bounding box center [129, 125] width 15 height 16
click at [116, 139] on link "Edit" at bounding box center [102, 143] width 69 height 14
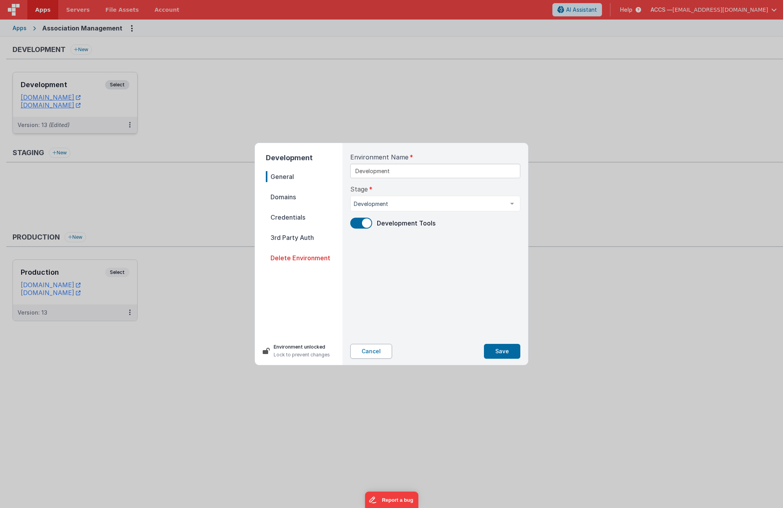
click at [381, 352] on button "Cancel" at bounding box center [371, 351] width 42 height 15
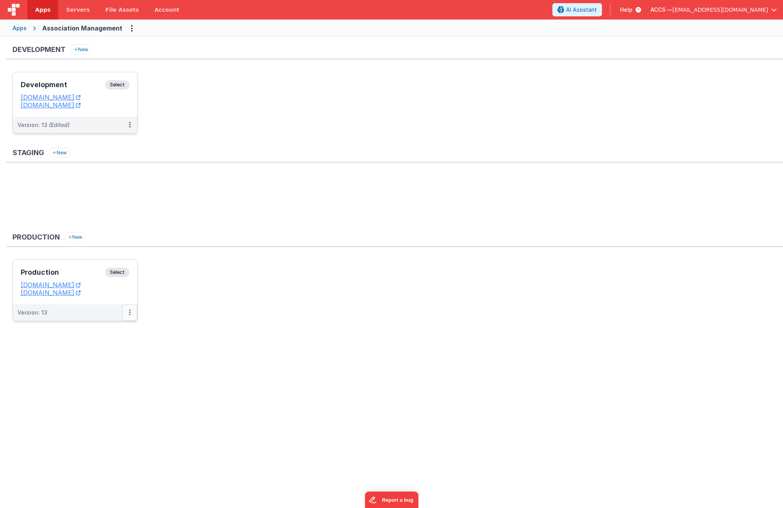
click at [134, 316] on button at bounding box center [129, 313] width 15 height 16
click at [103, 336] on link "Edit" at bounding box center [102, 330] width 69 height 14
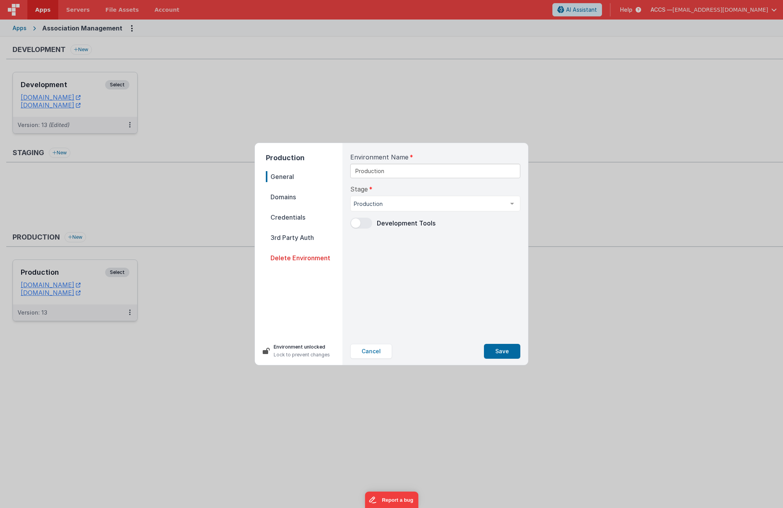
click at [293, 194] on span "Domains" at bounding box center [304, 197] width 77 height 11
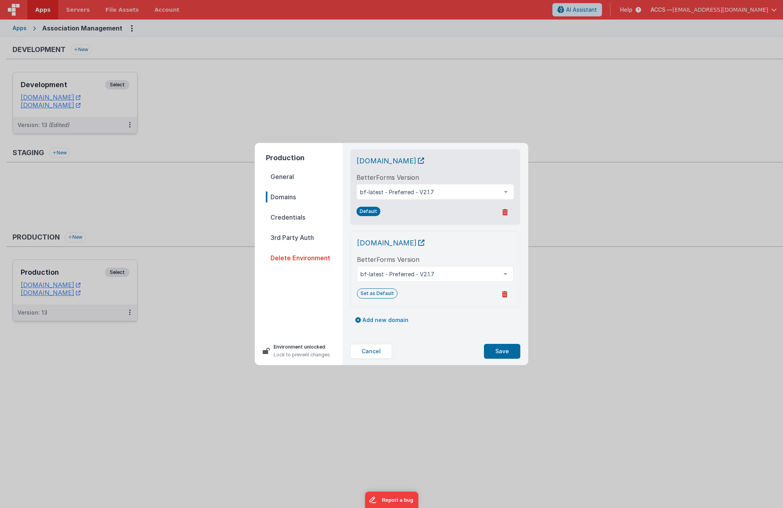
click at [289, 216] on span "Credentials" at bounding box center [304, 217] width 77 height 11
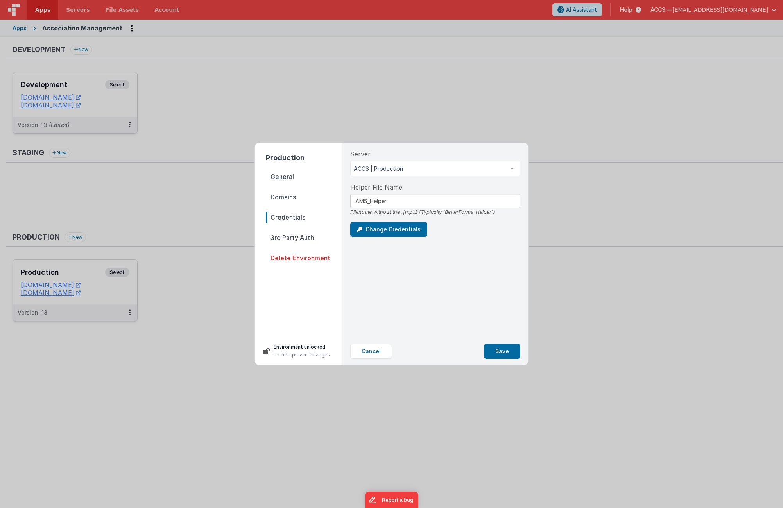
click at [287, 239] on span "3rd Party Auth" at bounding box center [304, 237] width 77 height 11
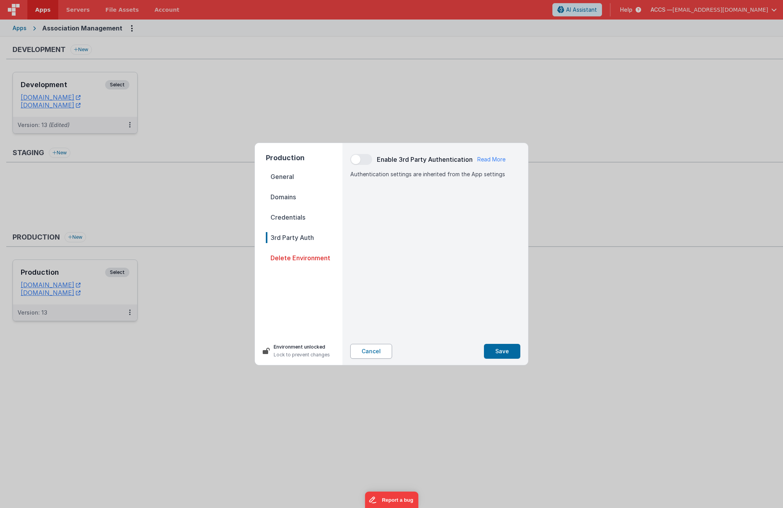
click at [370, 345] on button "Cancel" at bounding box center [371, 351] width 42 height 15
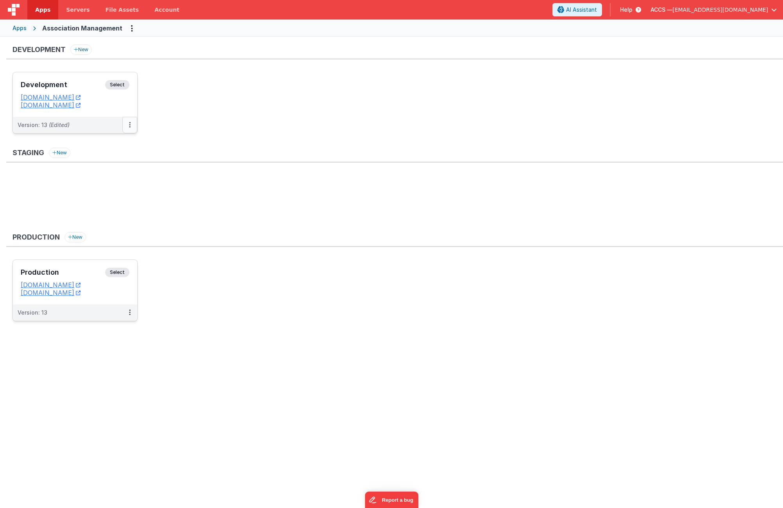
click at [131, 126] on button at bounding box center [129, 125] width 15 height 16
click at [111, 147] on link "Edit" at bounding box center [102, 143] width 69 height 14
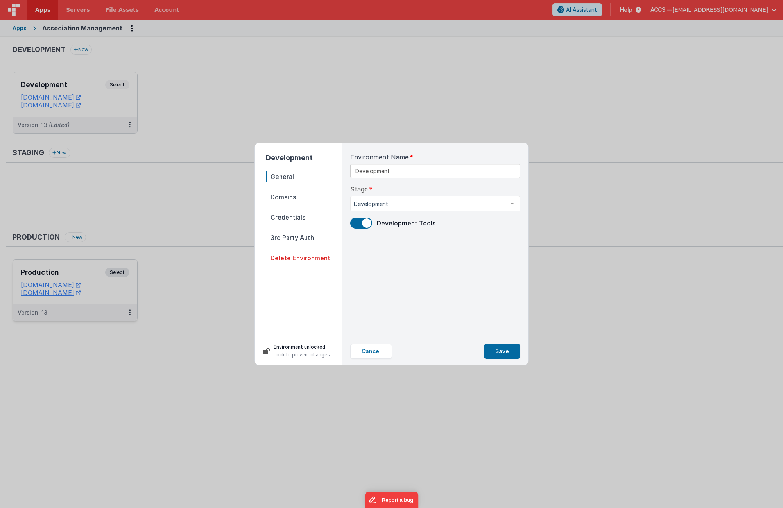
click at [296, 195] on span "Domains" at bounding box center [304, 197] width 77 height 11
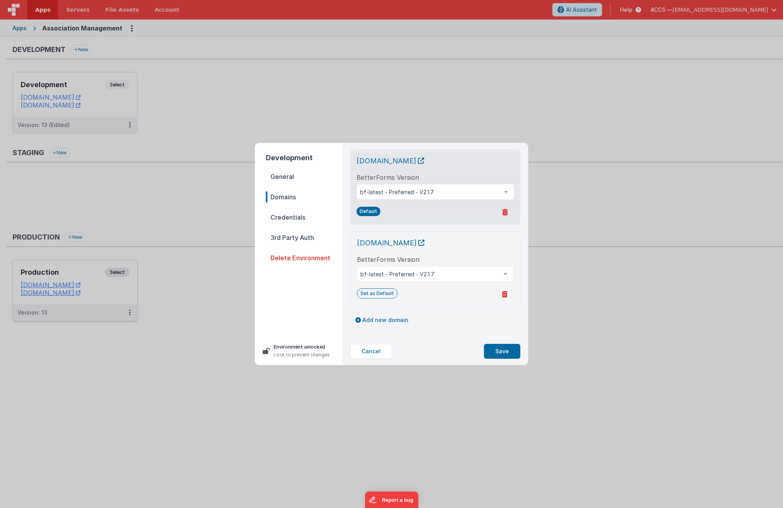
click at [293, 216] on span "Credentials" at bounding box center [304, 217] width 77 height 11
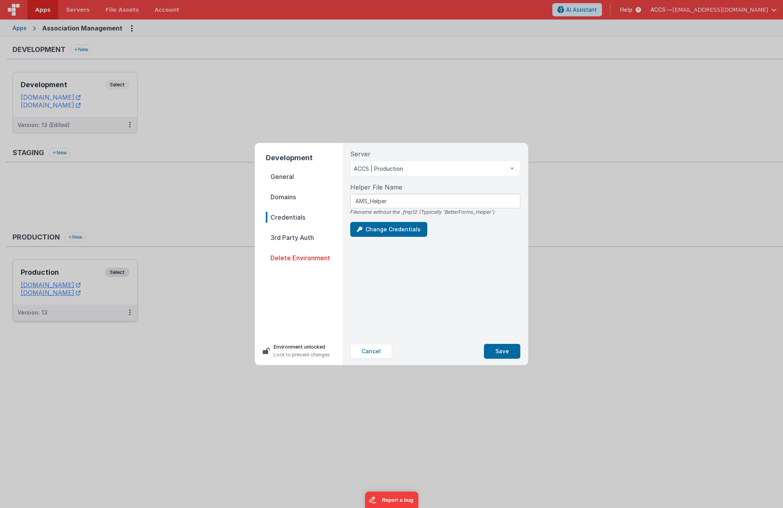
click at [300, 242] on span "3rd Party Auth" at bounding box center [304, 237] width 77 height 11
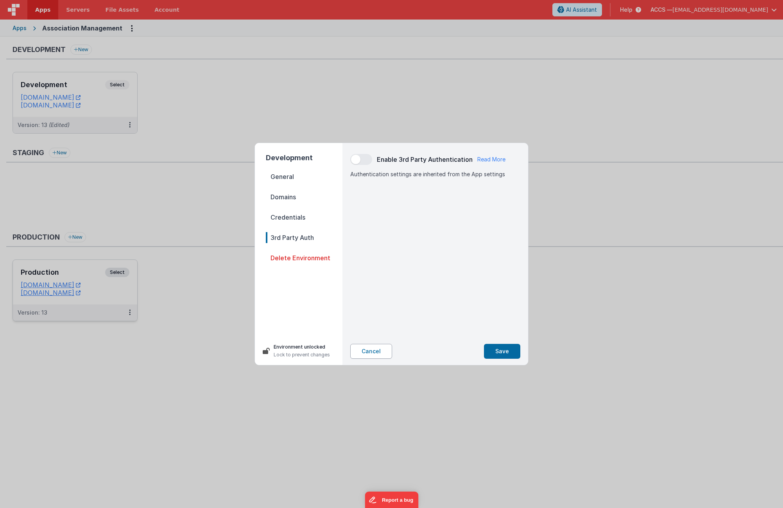
click at [374, 352] on button "Cancel" at bounding box center [371, 351] width 42 height 15
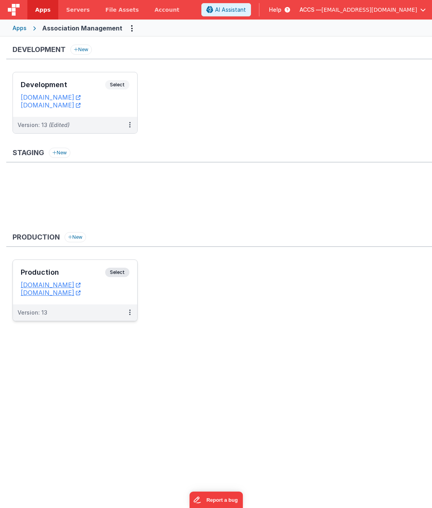
drag, startPoint x: 428, startPoint y: 138, endPoint x: 449, endPoint y: 142, distance: 20.6
click at [432, 142] on html "Apps Servers File Assets Account Some FUTURE Slot AI Assistant Help ACCS — rmer…" at bounding box center [216, 254] width 432 height 508
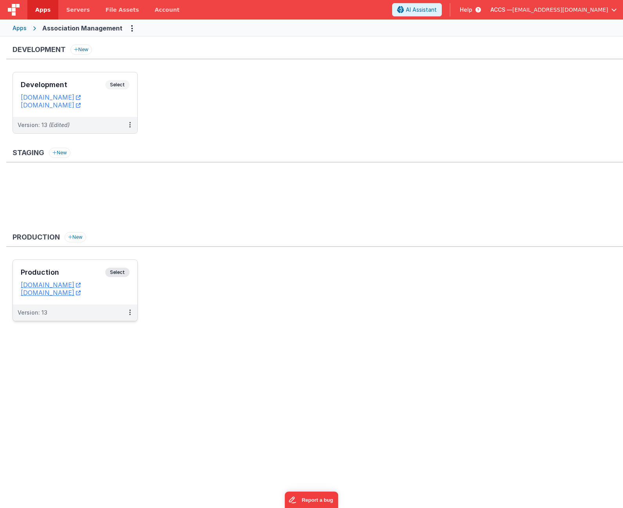
click at [84, 270] on h3 "Production" at bounding box center [63, 273] width 84 height 8
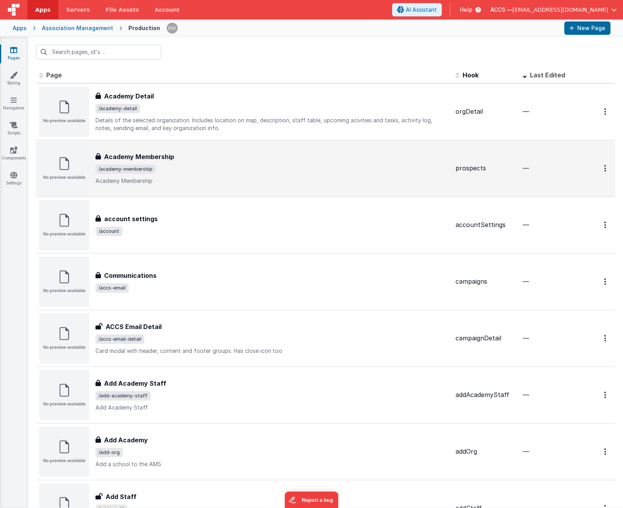
click at [206, 157] on div "Academy Membership" at bounding box center [272, 156] width 354 height 9
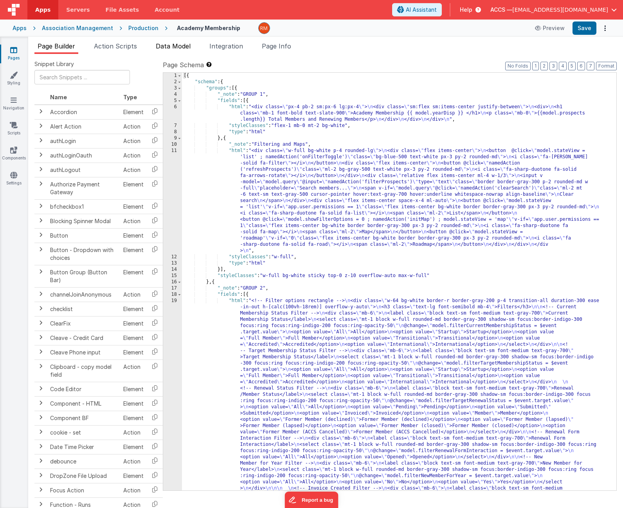
click at [181, 48] on span "Data Model" at bounding box center [173, 46] width 35 height 8
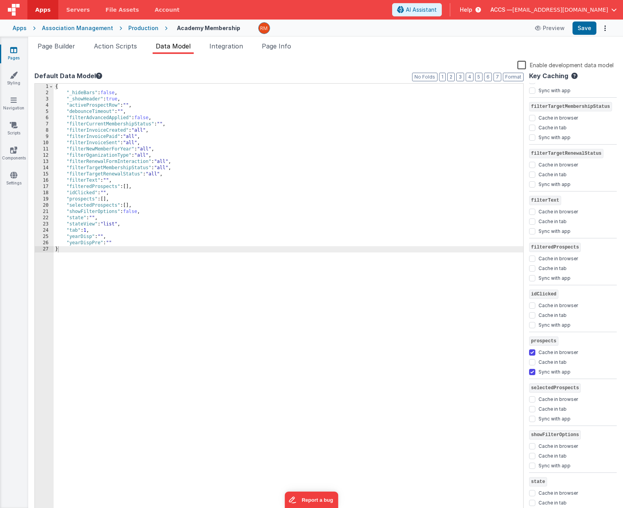
scroll to position [629, 0]
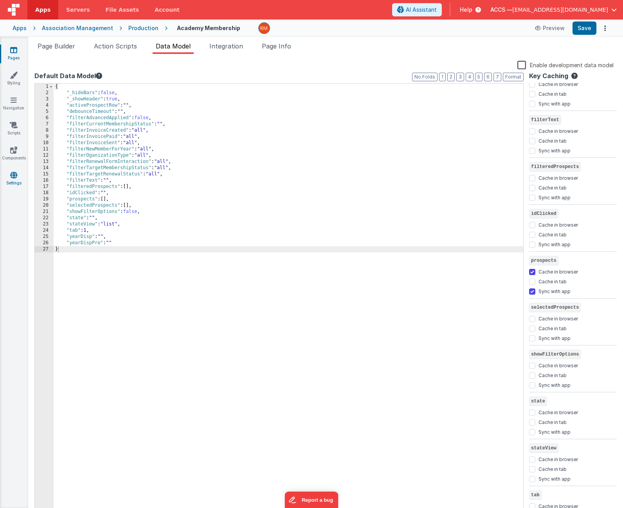
click at [13, 178] on icon at bounding box center [13, 175] width 7 height 8
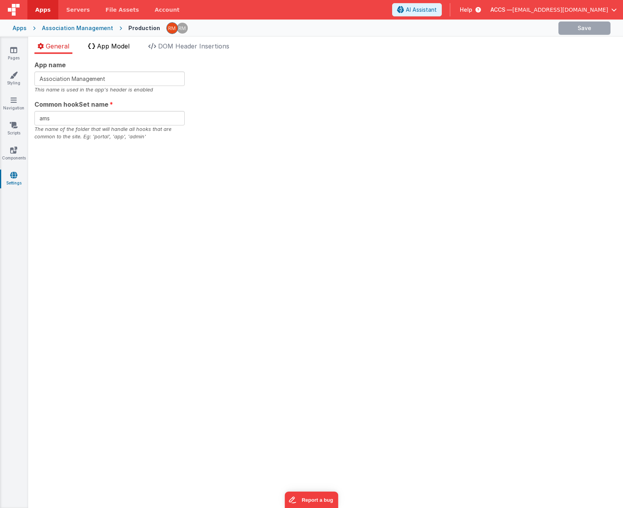
click at [120, 47] on span "App Model" at bounding box center [113, 46] width 32 height 8
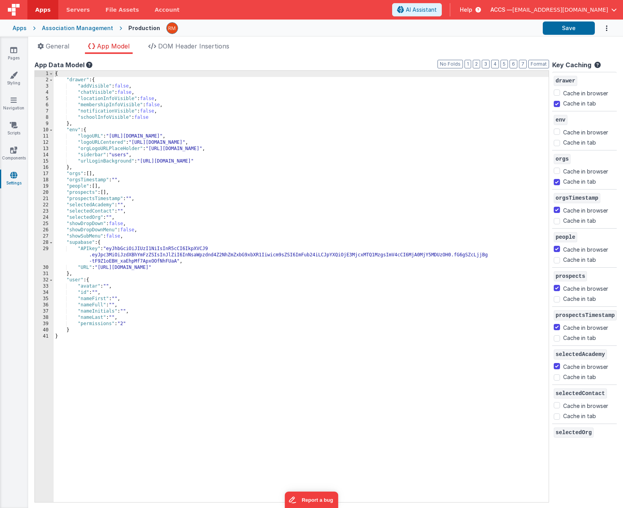
click at [577, 15] on div "ACCS — [EMAIL_ADDRESS][DOMAIN_NAME]" at bounding box center [553, 9] width 126 height 13
click at [577, 11] on span "[EMAIL_ADDRESS][DOMAIN_NAME]" at bounding box center [560, 10] width 96 height 8
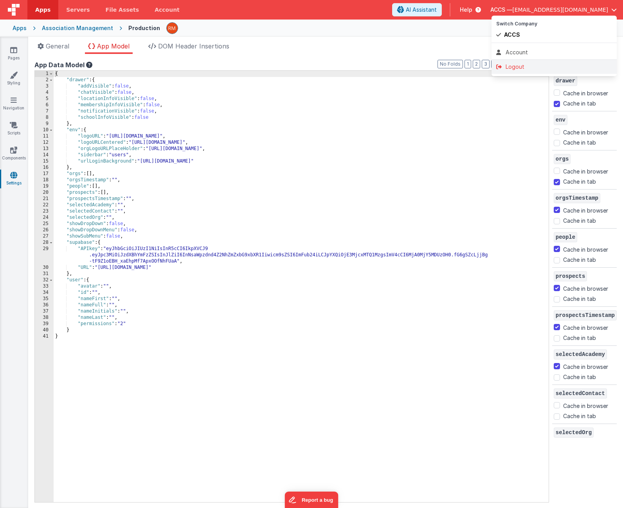
click at [538, 66] on div "Logout" at bounding box center [554, 67] width 116 height 8
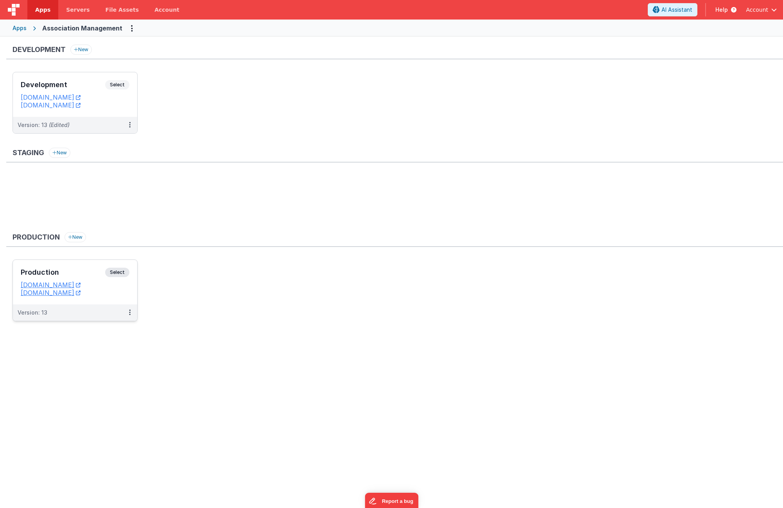
click at [96, 268] on div "Production Select URLs [DOMAIN_NAME] [DOMAIN_NAME]" at bounding box center [75, 282] width 124 height 45
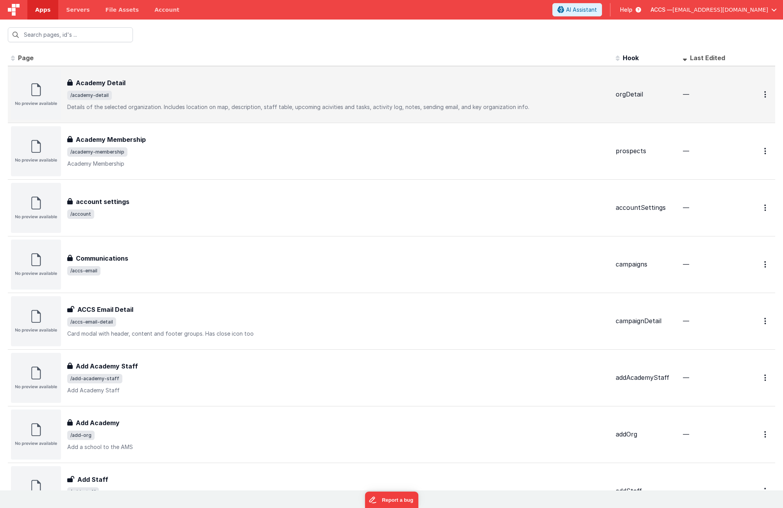
click at [218, 107] on p "Details of the selected organization. Includes location on map, description, st…" at bounding box center [338, 107] width 543 height 8
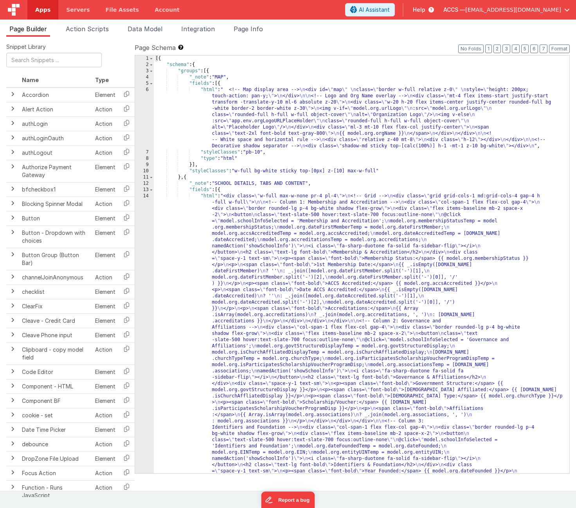
click at [530, 13] on span "[EMAIL_ADDRESS][DOMAIN_NAME]" at bounding box center [513, 10] width 96 height 8
click at [348, 38] on button at bounding box center [288, 254] width 576 height 508
click at [43, 9] on span "Apps" at bounding box center [42, 10] width 15 height 8
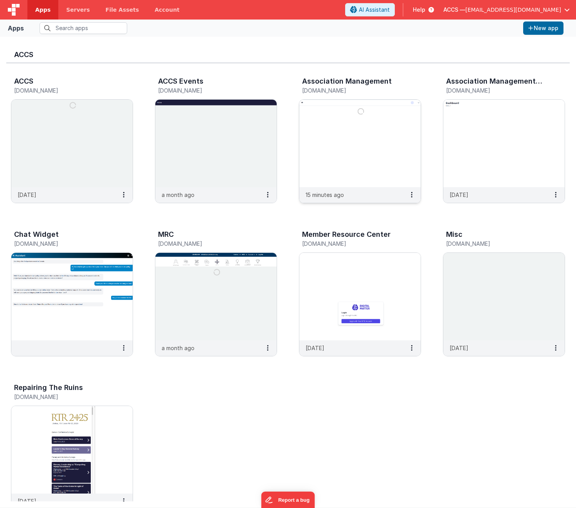
click at [312, 136] on img at bounding box center [359, 144] width 121 height 88
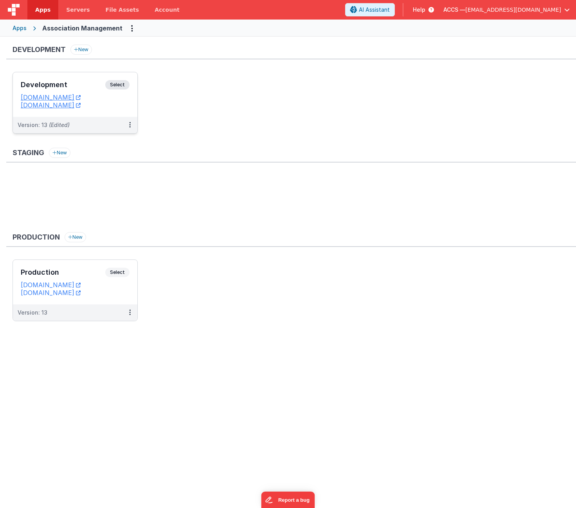
click at [97, 90] on div "Development Select" at bounding box center [75, 86] width 109 height 13
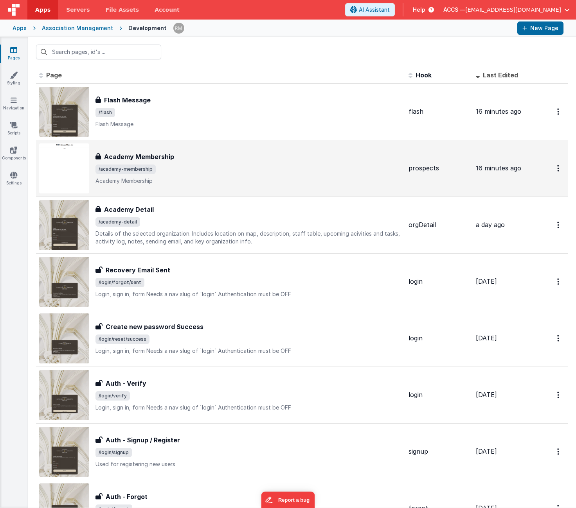
click at [244, 161] on div "Academy Membership" at bounding box center [248, 156] width 307 height 9
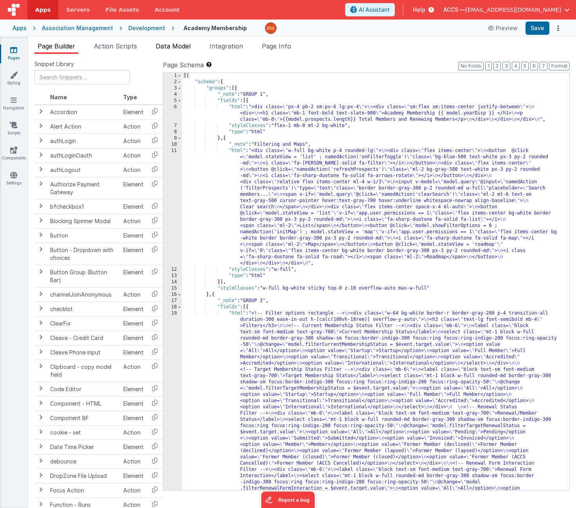
click at [186, 47] on span "Data Model" at bounding box center [173, 46] width 35 height 8
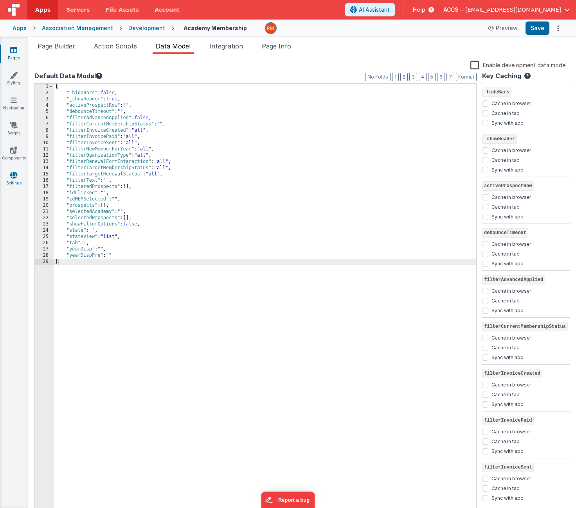
click at [11, 176] on icon at bounding box center [13, 175] width 7 height 8
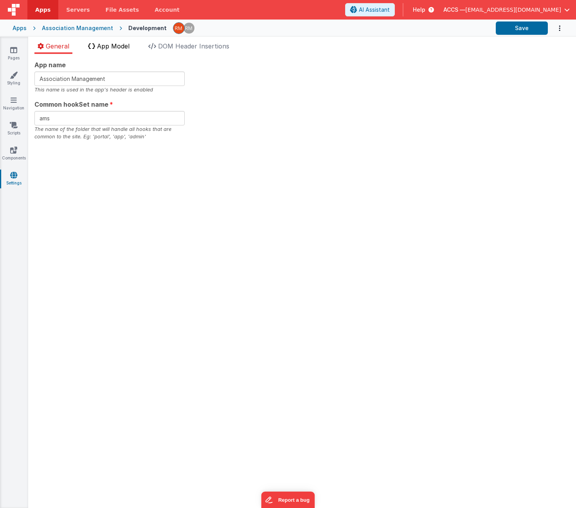
click at [108, 51] on li "App Model" at bounding box center [109, 47] width 48 height 13
